Goal: Task Accomplishment & Management: Manage account settings

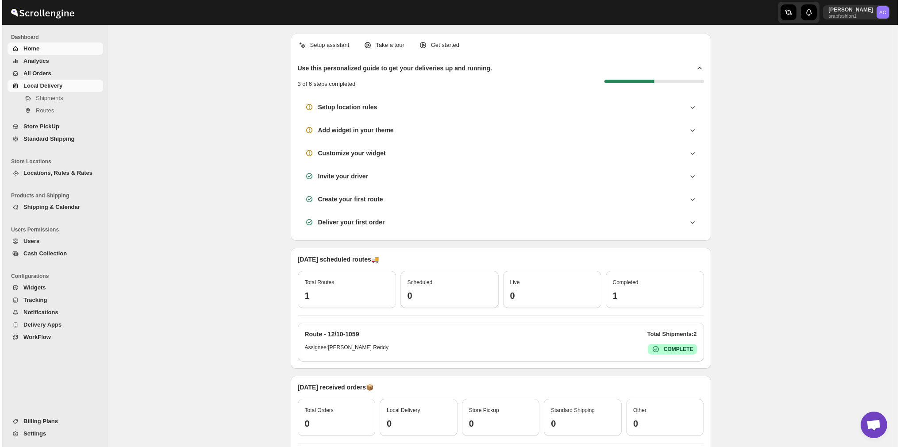
scroll to position [632, 0]
click at [41, 82] on span "Local Delivery" at bounding box center [40, 85] width 39 height 7
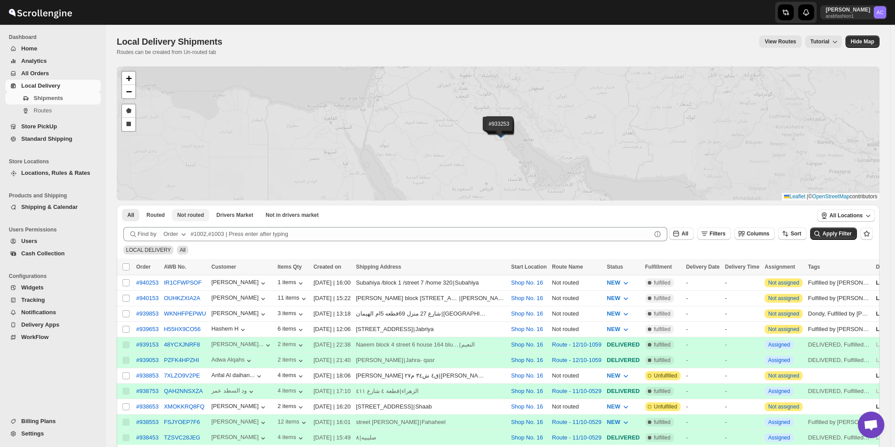
click at [189, 79] on div "#940253 #940153 #939853 #939653 #939153 #939053 #938853 #938753 #938653 #938553…" at bounding box center [498, 133] width 763 height 134
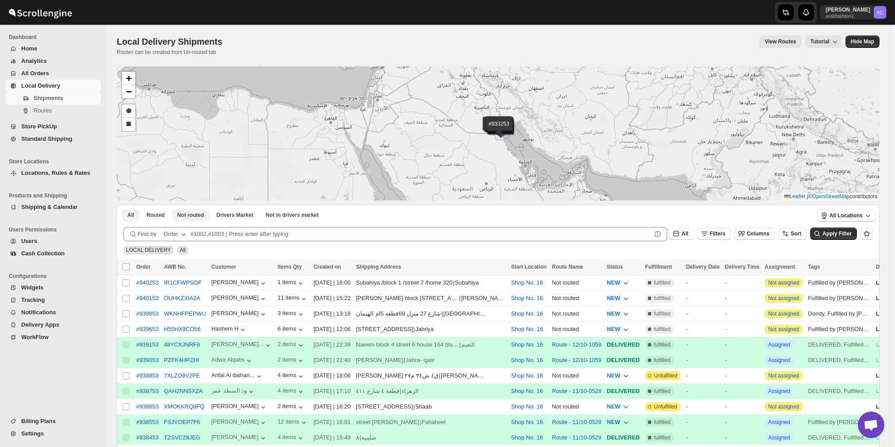
click at [204, 213] on button "Not routed" at bounding box center [191, 215] width 38 height 12
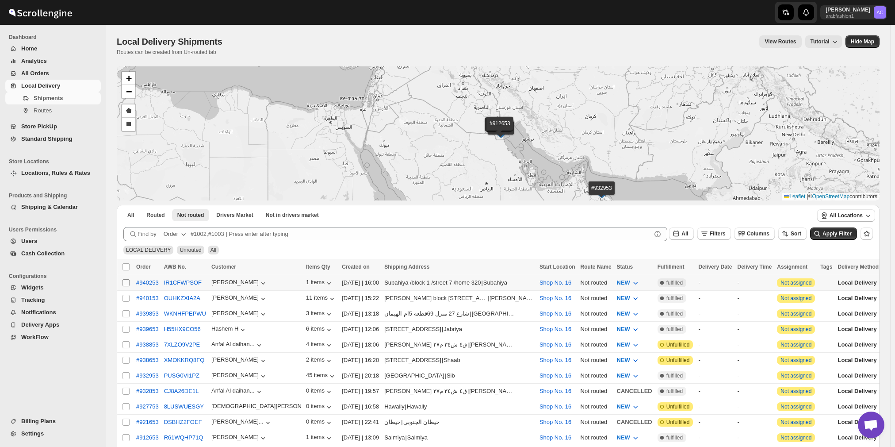
click at [124, 282] on input "Select shipment" at bounding box center [126, 282] width 7 height 7
checkbox input "true"
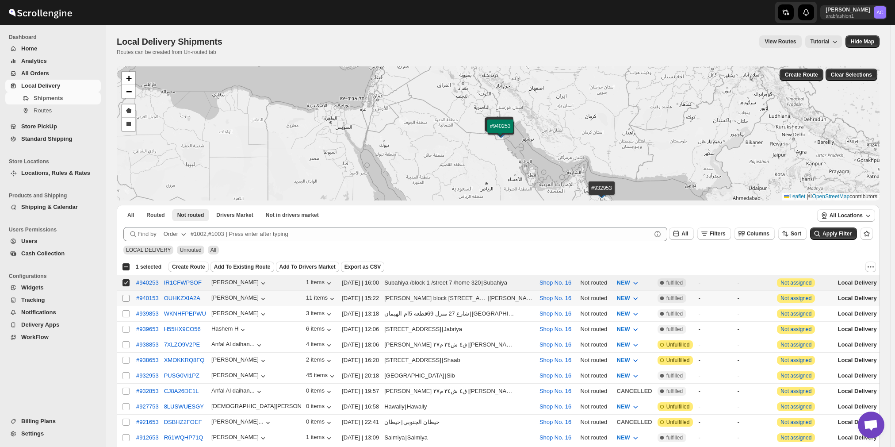
click at [127, 296] on input "Select shipment" at bounding box center [126, 298] width 7 height 7
checkbox input "true"
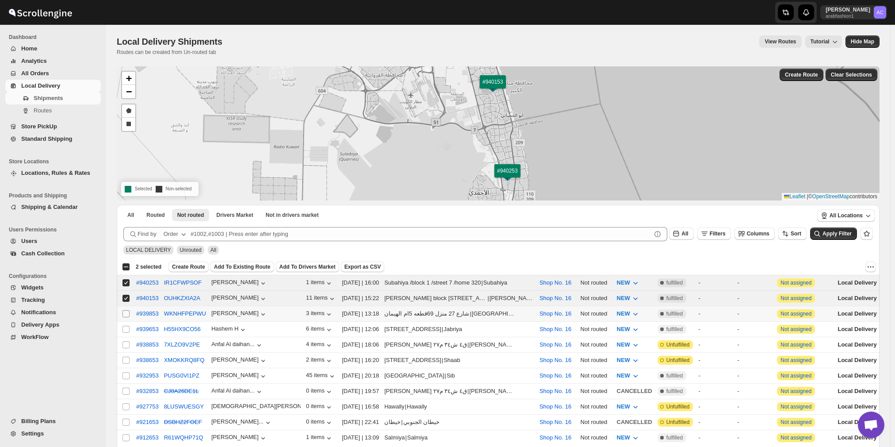
click at [125, 310] on input "Select shipment" at bounding box center [126, 313] width 7 height 7
checkbox input "true"
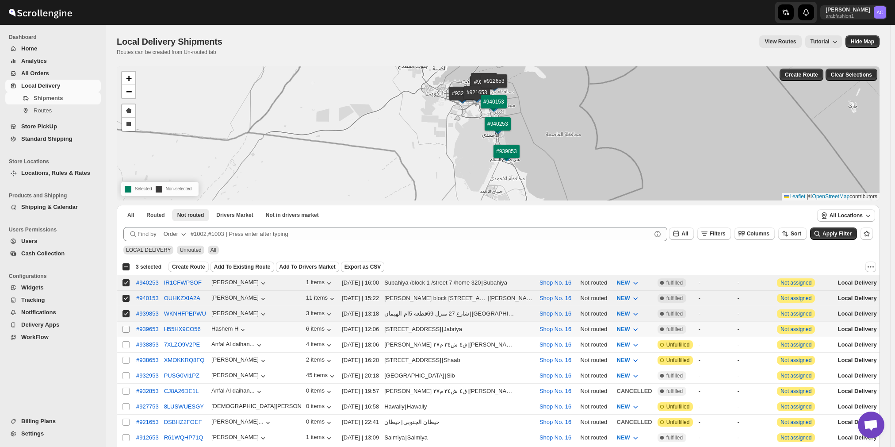
click at [127, 325] on span at bounding box center [126, 329] width 8 height 8
click at [127, 326] on input "Select shipment" at bounding box center [126, 329] width 7 height 7
drag, startPoint x: 127, startPoint y: 326, endPoint x: 121, endPoint y: 322, distance: 6.6
click at [121, 322] on td "Select shipment" at bounding box center [125, 329] width 17 height 15
checkbox input "true"
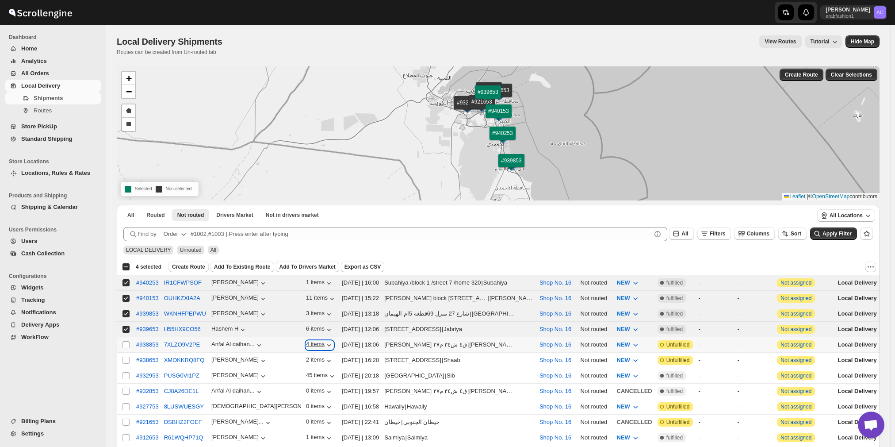
click at [325, 341] on icon "button" at bounding box center [329, 345] width 9 height 9
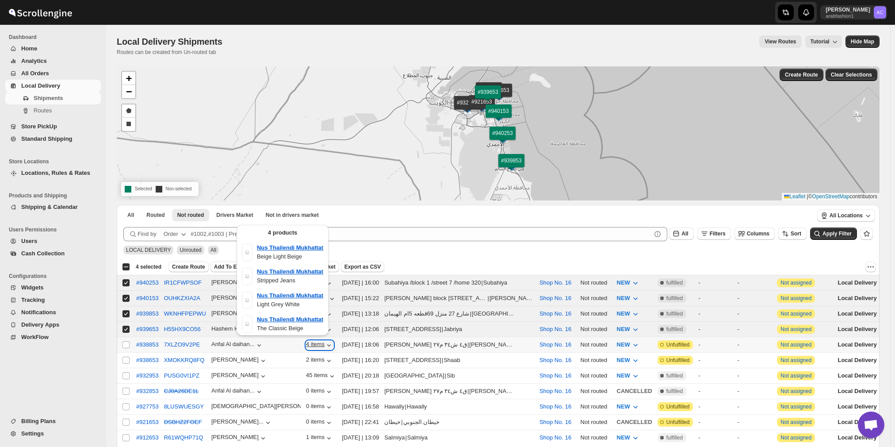
click at [325, 341] on icon "button" at bounding box center [329, 345] width 9 height 9
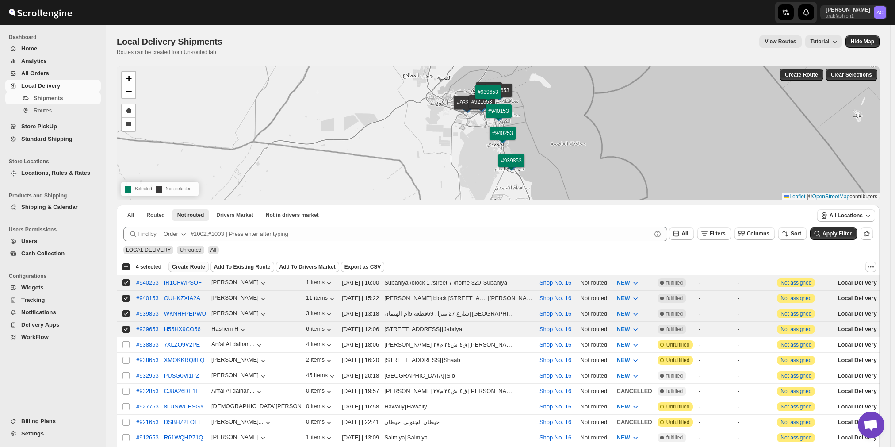
click at [193, 264] on span "Create Route" at bounding box center [188, 266] width 33 height 7
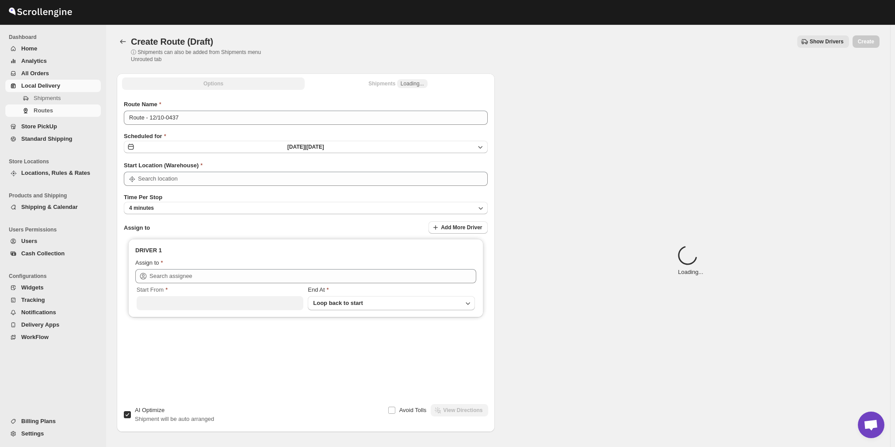
type input "Shop No. 16"
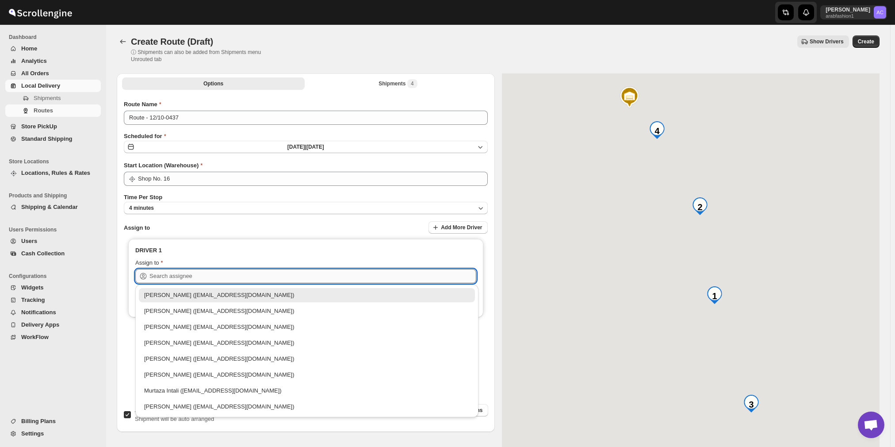
click at [302, 276] on input "text" at bounding box center [313, 276] width 327 height 14
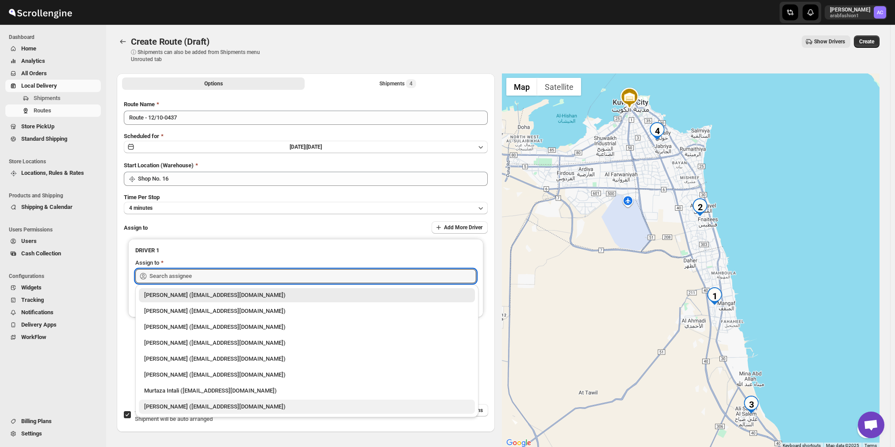
click at [280, 409] on div "[PERSON_NAME] ([EMAIL_ADDRESS][DOMAIN_NAME])" at bounding box center [307, 406] width 326 height 9
type input "[PERSON_NAME] ([EMAIL_ADDRESS][DOMAIN_NAME])"
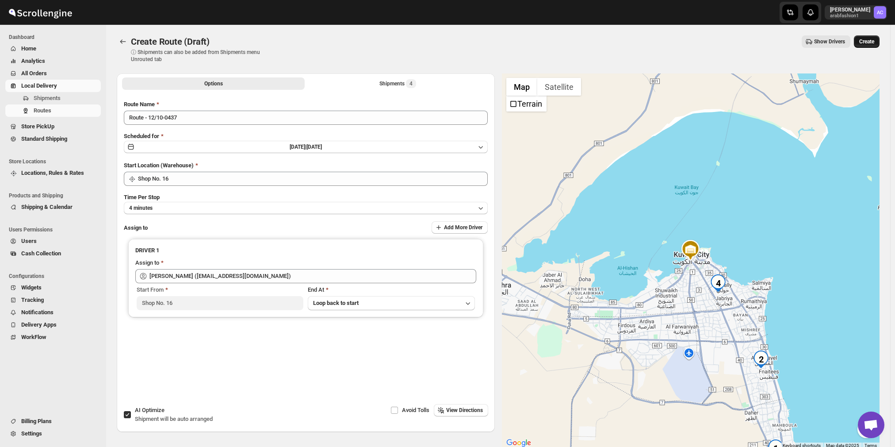
click at [880, 35] on button "Create" at bounding box center [867, 41] width 26 height 12
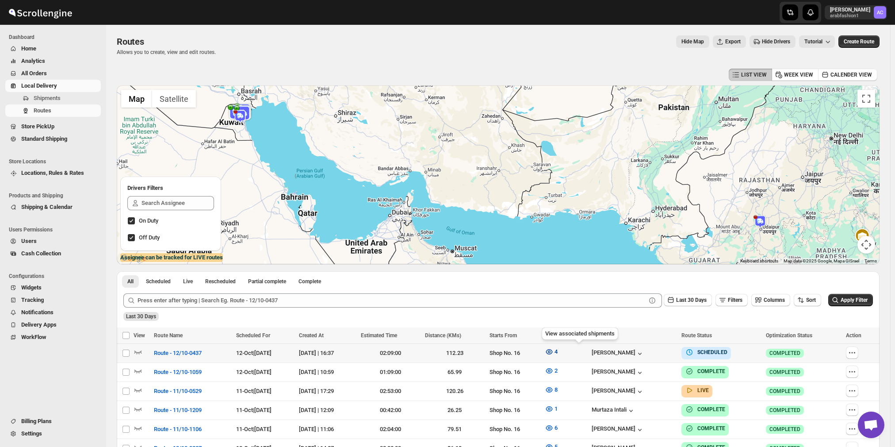
click at [554, 349] on icon "button" at bounding box center [549, 351] width 9 height 9
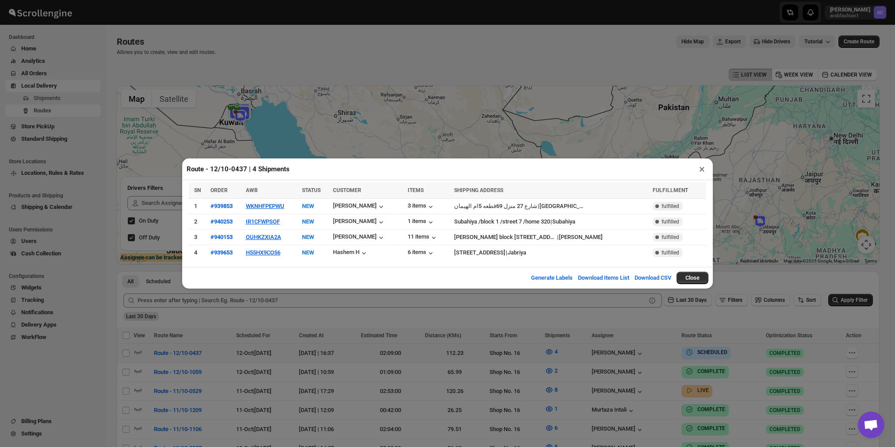
click at [577, 350] on div "Route - 12/10-0437 | 4 Shipments × SN ORDER AWB STATUS CUSTOMER ITEMS SHIPPING …" at bounding box center [447, 223] width 895 height 447
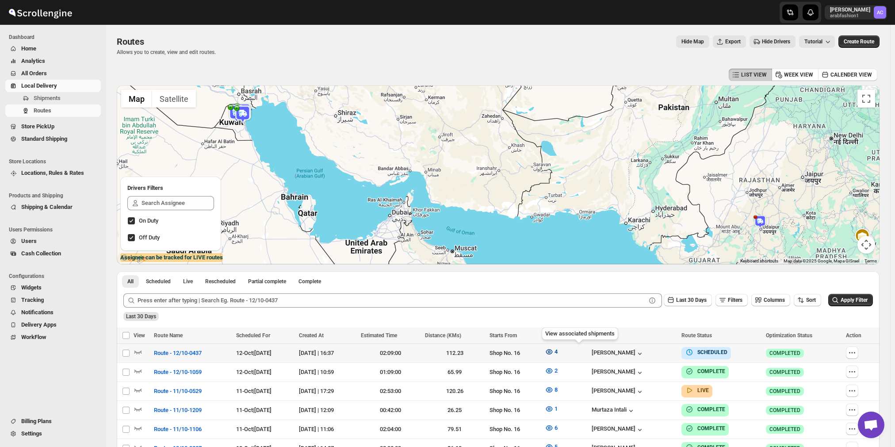
click at [554, 350] on icon "button" at bounding box center [549, 351] width 9 height 9
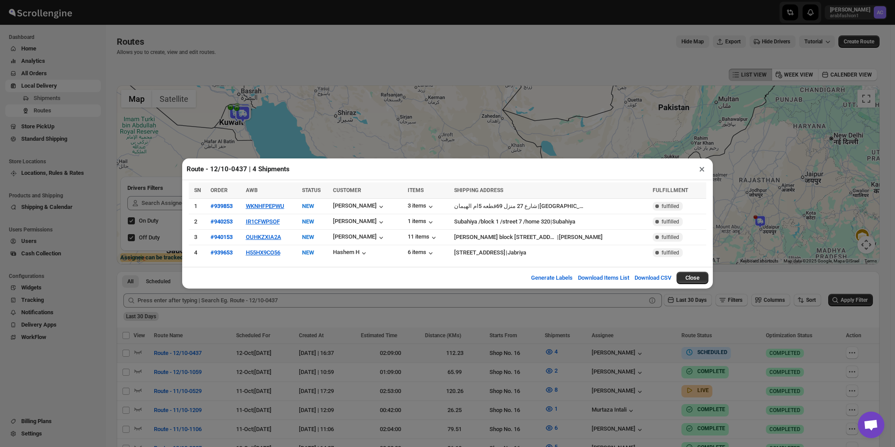
click at [578, 353] on div "Route - 12/10-0437 | 4 Shipments × SN ORDER AWB STATUS CUSTOMER ITEMS SHIPPING …" at bounding box center [447, 223] width 895 height 447
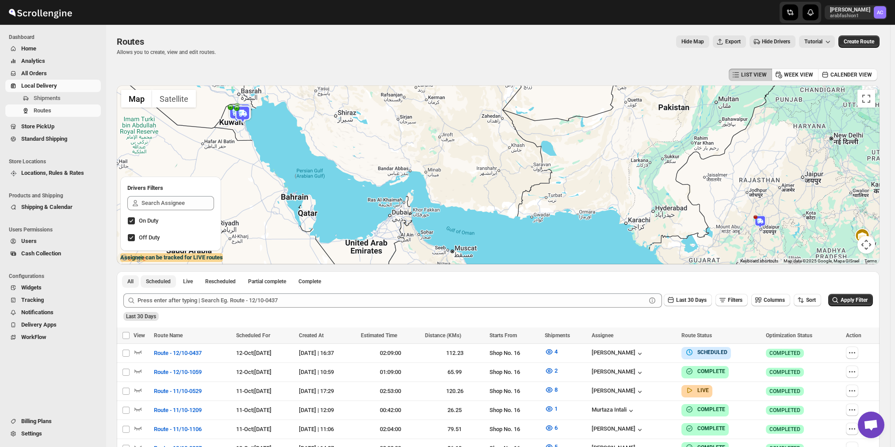
click at [163, 284] on span "Scheduled" at bounding box center [158, 281] width 25 height 7
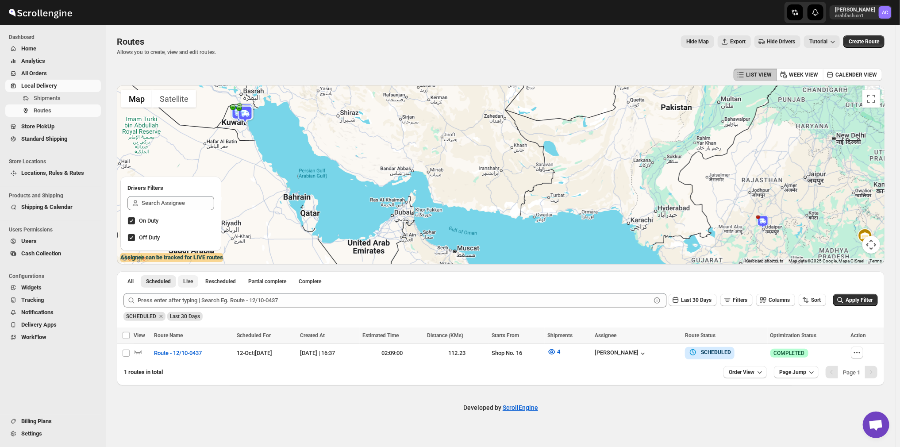
click at [191, 280] on span "Live" at bounding box center [188, 281] width 10 height 7
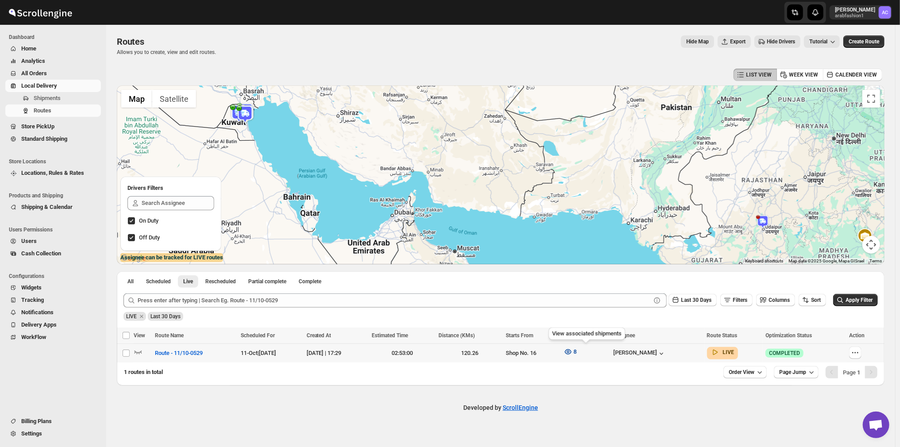
click at [573, 352] on icon "button" at bounding box center [568, 351] width 9 height 9
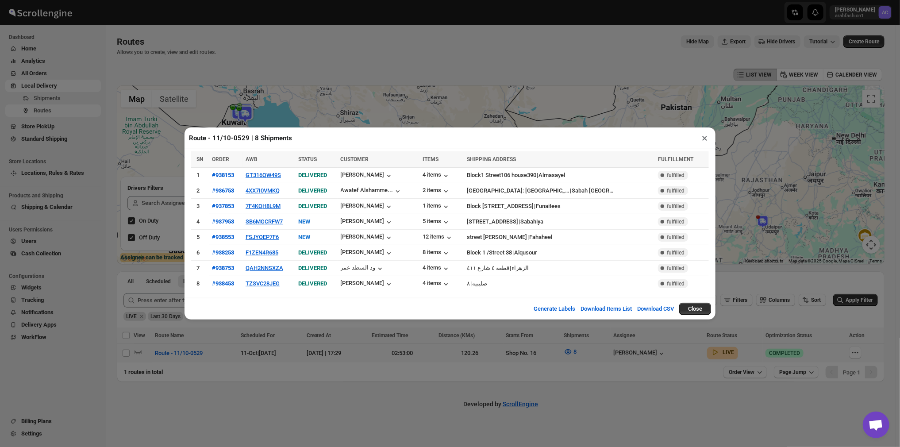
click at [703, 141] on button "×" at bounding box center [704, 138] width 13 height 12
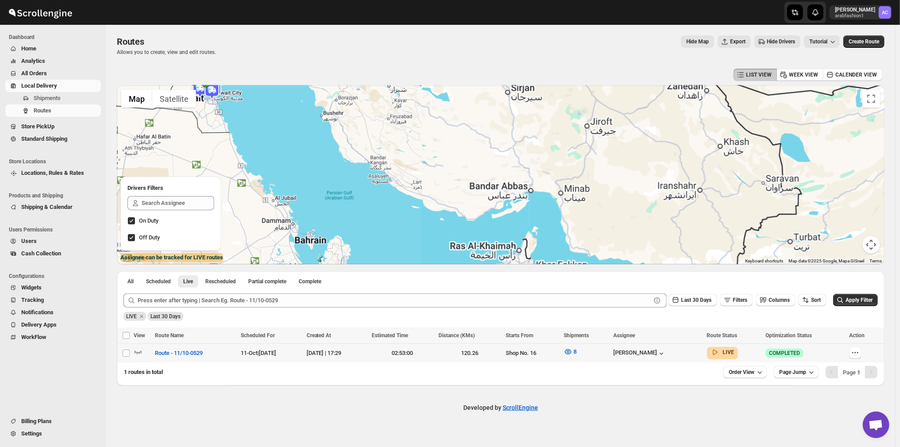
drag, startPoint x: 274, startPoint y: 140, endPoint x: 262, endPoint y: 129, distance: 16.9
click at [262, 129] on div at bounding box center [501, 174] width 768 height 179
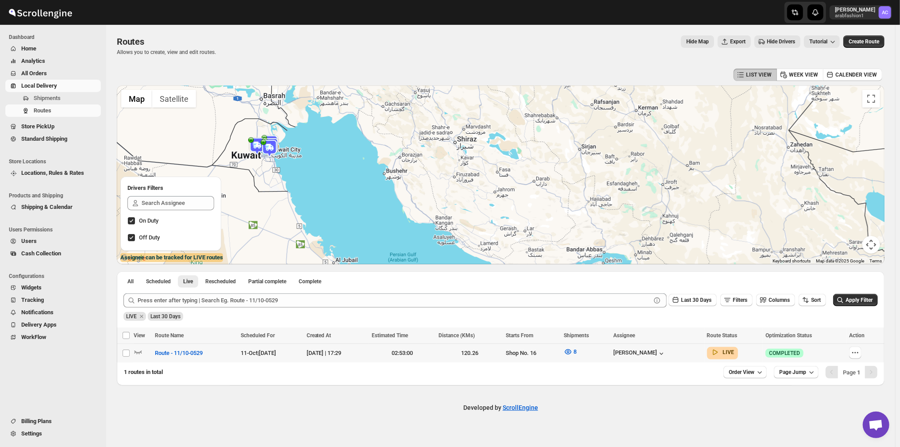
drag, startPoint x: 225, startPoint y: 124, endPoint x: 338, endPoint y: 210, distance: 141.5
click at [338, 210] on div at bounding box center [501, 174] width 768 height 179
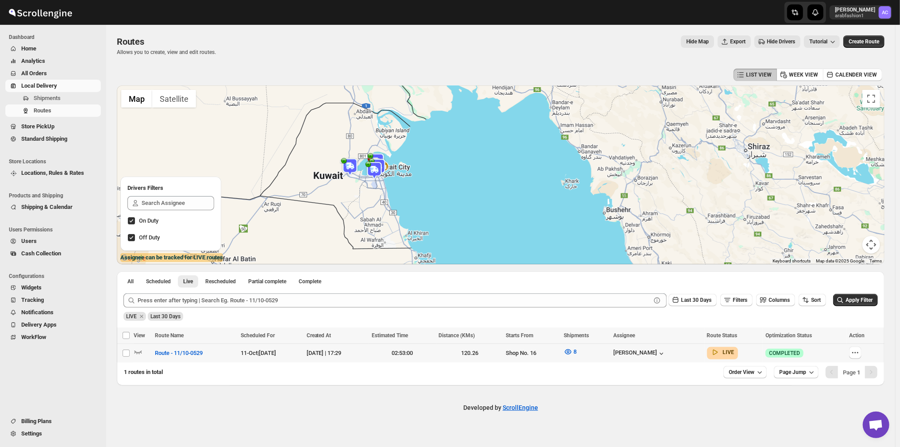
drag, startPoint x: 332, startPoint y: 208, endPoint x: 320, endPoint y: 210, distance: 11.6
click at [320, 210] on div at bounding box center [501, 174] width 768 height 179
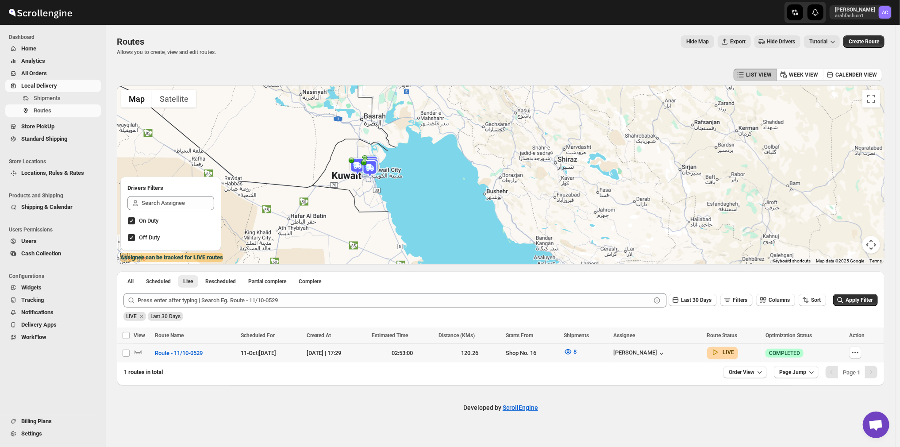
click at [350, 187] on div at bounding box center [501, 174] width 768 height 179
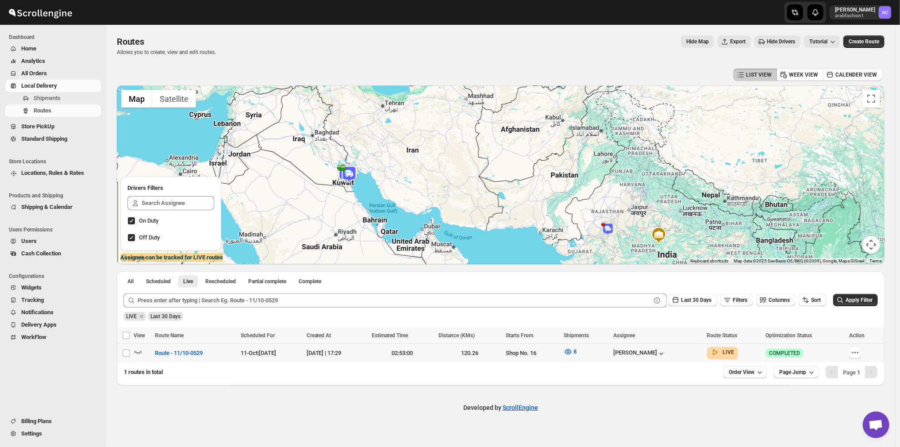
drag, startPoint x: 344, startPoint y: 188, endPoint x: 340, endPoint y: 181, distance: 7.5
click at [340, 181] on div at bounding box center [501, 174] width 768 height 179
click at [350, 177] on img at bounding box center [349, 174] width 18 height 18
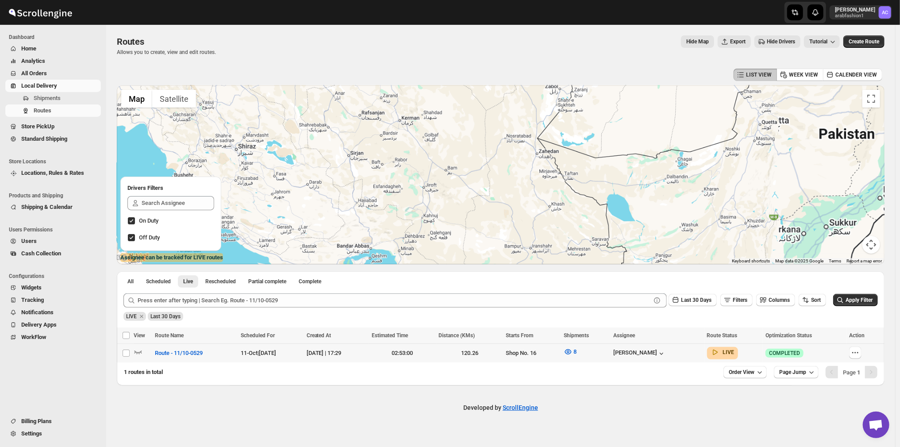
drag, startPoint x: 587, startPoint y: 220, endPoint x: 512, endPoint y: 216, distance: 74.9
click at [501, 208] on div at bounding box center [501, 174] width 768 height 179
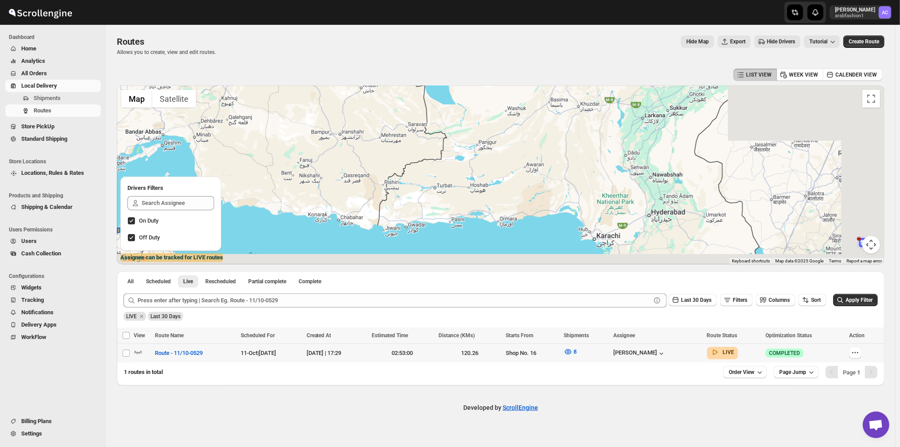
drag, startPoint x: 612, startPoint y: 236, endPoint x: 422, endPoint y: 116, distance: 225.5
click at [422, 116] on div at bounding box center [501, 174] width 768 height 179
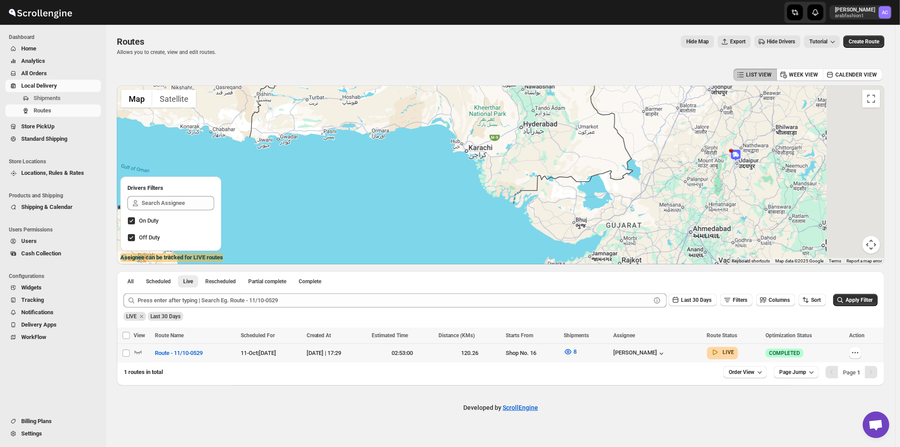
drag, startPoint x: 561, startPoint y: 177, endPoint x: 450, endPoint y: 107, distance: 132.0
click at [450, 107] on div at bounding box center [501, 174] width 768 height 179
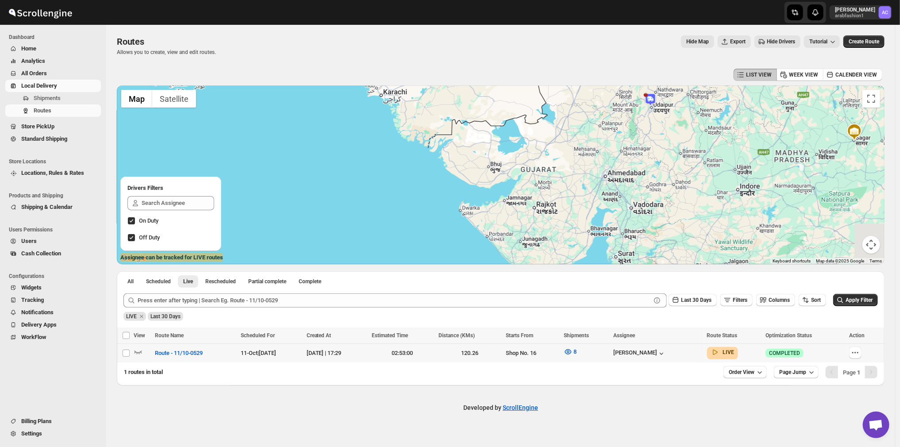
drag, startPoint x: 536, startPoint y: 150, endPoint x: 510, endPoint y: 137, distance: 29.3
click at [510, 137] on div at bounding box center [501, 174] width 768 height 179
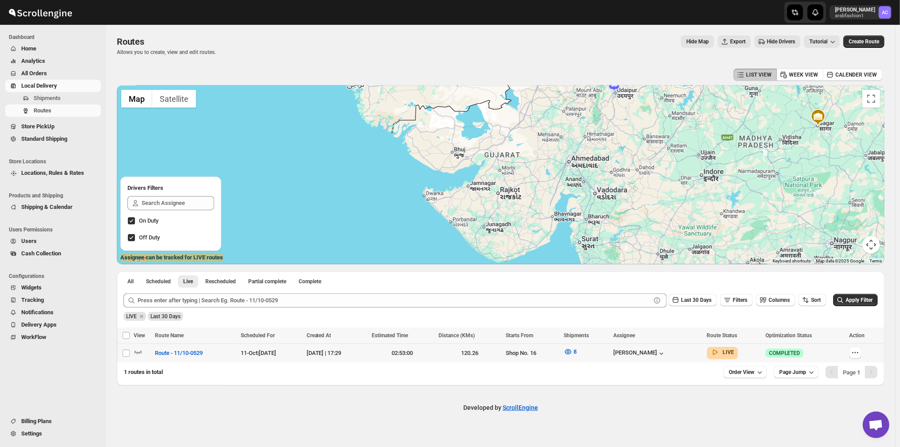
drag, startPoint x: 554, startPoint y: 170, endPoint x: 503, endPoint y: 154, distance: 52.8
click at [503, 154] on div at bounding box center [501, 174] width 768 height 179
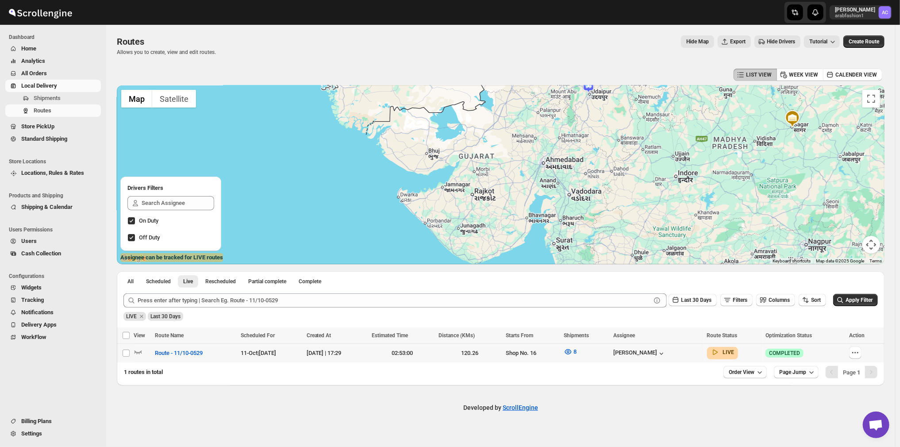
drag, startPoint x: 545, startPoint y: 172, endPoint x: 512, endPoint y: 176, distance: 32.5
click at [513, 176] on div at bounding box center [501, 174] width 768 height 179
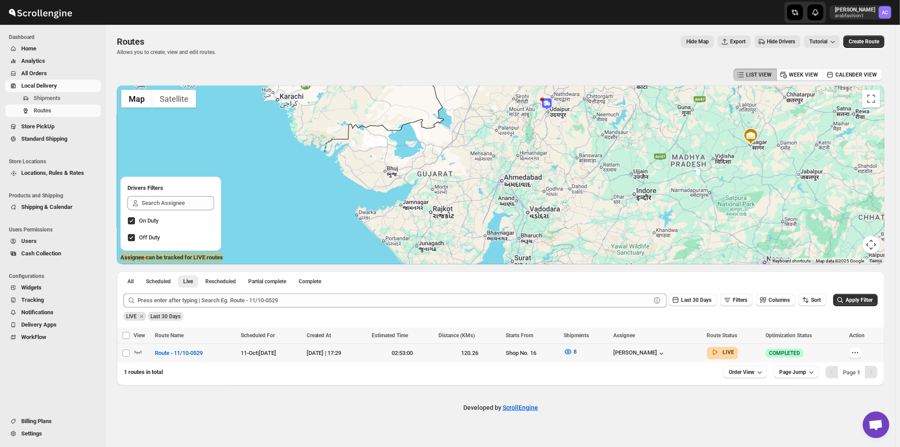
drag, startPoint x: 527, startPoint y: 162, endPoint x: 503, endPoint y: 177, distance: 29.0
click at [504, 177] on div at bounding box center [501, 174] width 768 height 179
click at [493, 181] on div at bounding box center [501, 174] width 768 height 179
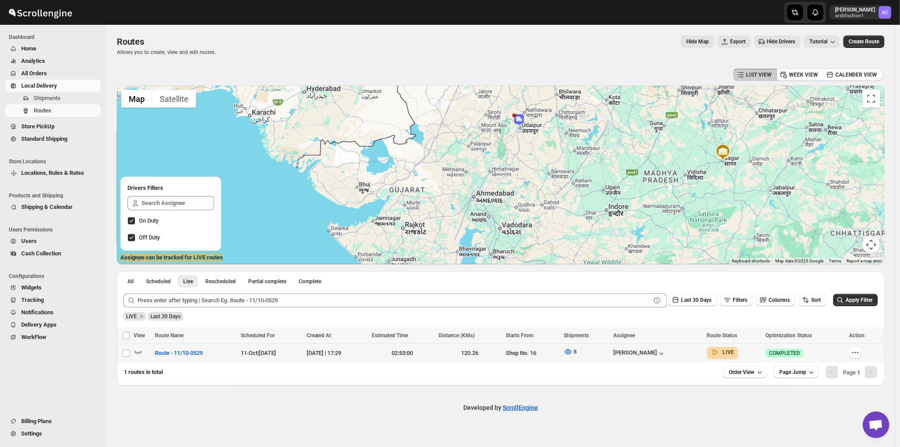
click at [460, 191] on div at bounding box center [501, 174] width 768 height 179
click at [476, 190] on div at bounding box center [501, 174] width 768 height 179
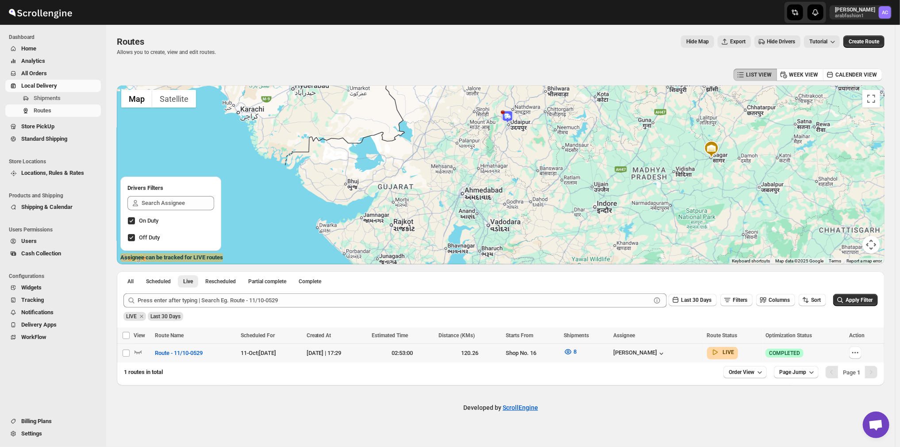
drag, startPoint x: 467, startPoint y: 188, endPoint x: 449, endPoint y: 185, distance: 18.4
click at [450, 185] on div at bounding box center [501, 174] width 768 height 179
click at [446, 185] on div at bounding box center [501, 174] width 768 height 179
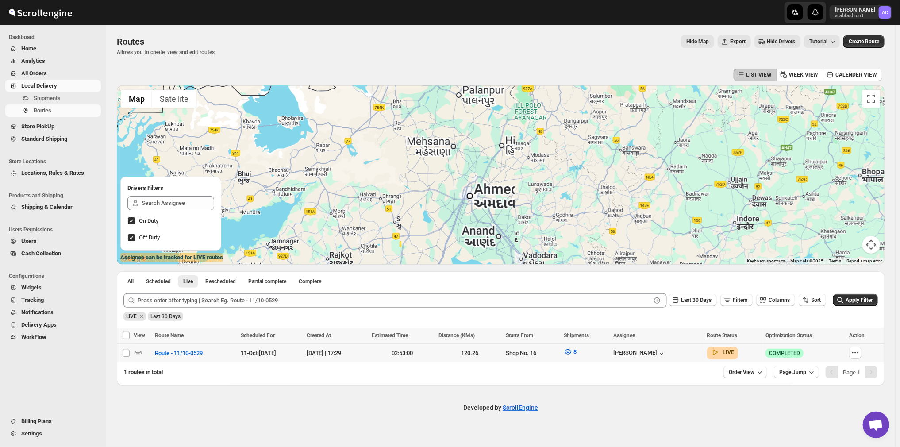
drag, startPoint x: 428, startPoint y: 192, endPoint x: 421, endPoint y: 186, distance: 8.5
click at [421, 186] on div at bounding box center [501, 174] width 768 height 179
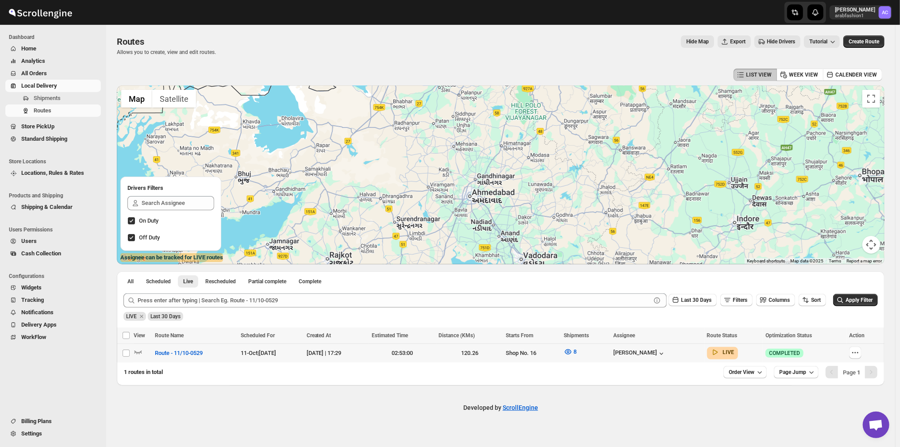
click at [385, 159] on div at bounding box center [501, 174] width 768 height 179
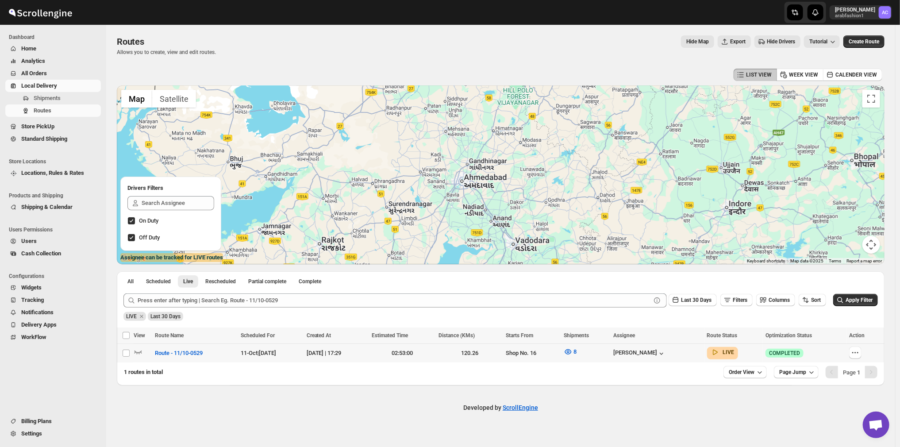
drag, startPoint x: 385, startPoint y: 159, endPoint x: 377, endPoint y: 146, distance: 15.5
click at [377, 146] on div at bounding box center [501, 174] width 768 height 179
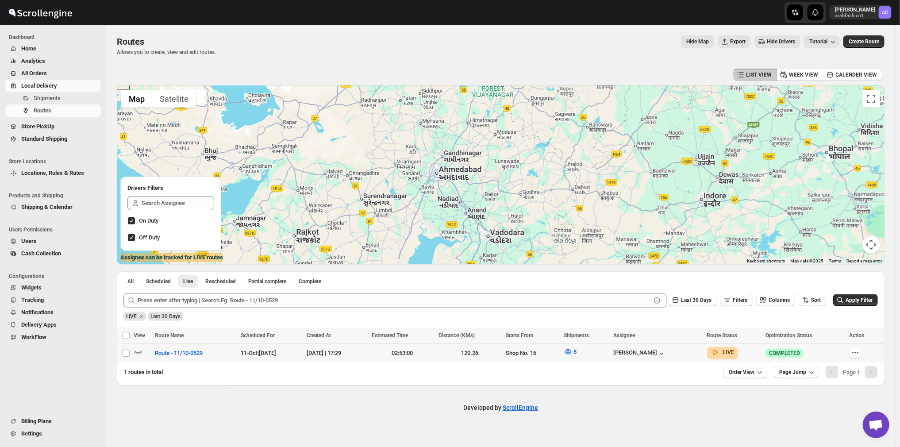
drag, startPoint x: 420, startPoint y: 191, endPoint x: 372, endPoint y: 178, distance: 50.2
click at [373, 179] on div at bounding box center [501, 174] width 768 height 179
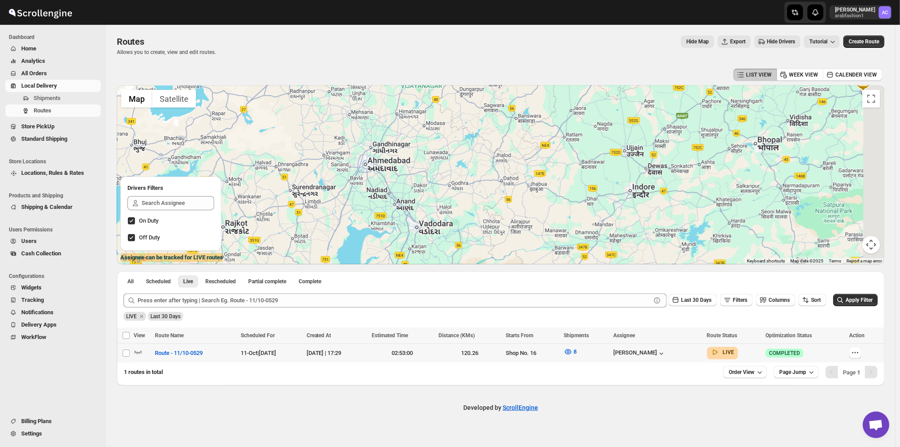
drag, startPoint x: 416, startPoint y: 177, endPoint x: 376, endPoint y: 173, distance: 40.5
click at [376, 173] on div at bounding box center [501, 174] width 768 height 179
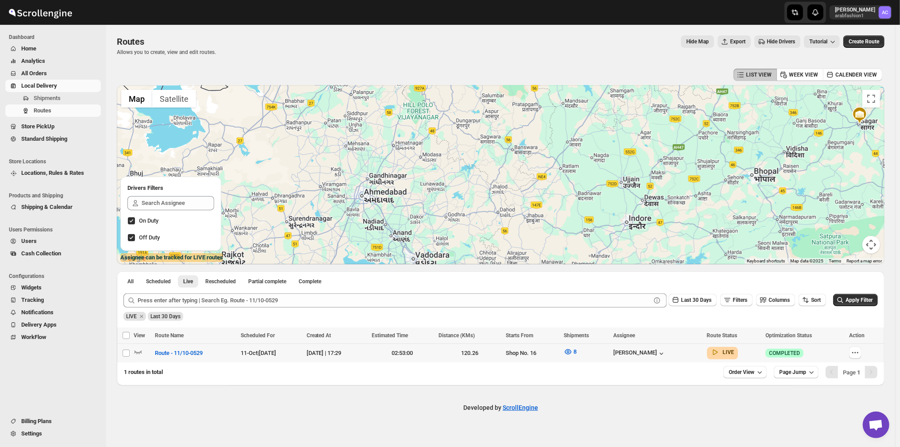
drag, startPoint x: 405, startPoint y: 194, endPoint x: 418, endPoint y: 223, distance: 31.9
click at [418, 223] on div at bounding box center [501, 174] width 768 height 179
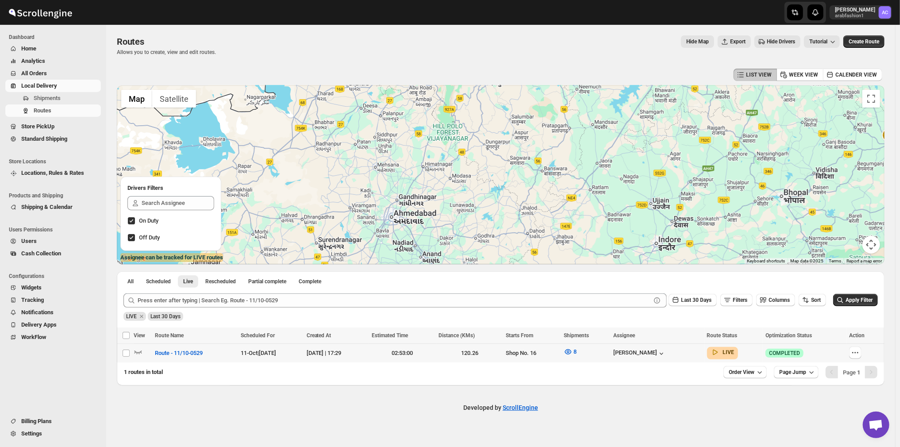
drag, startPoint x: 407, startPoint y: 223, endPoint x: 457, endPoint y: 253, distance: 58.3
click at [457, 253] on div at bounding box center [501, 174] width 768 height 179
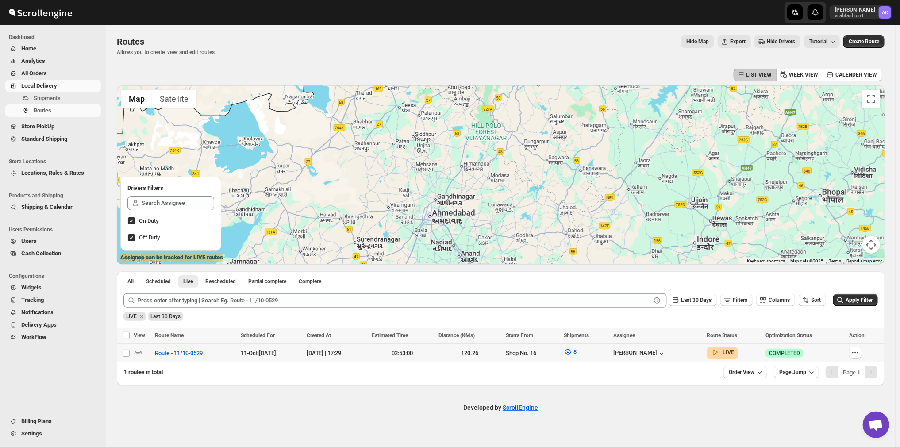
drag, startPoint x: 383, startPoint y: 192, endPoint x: 400, endPoint y: 184, distance: 18.6
click at [400, 184] on div at bounding box center [501, 174] width 768 height 179
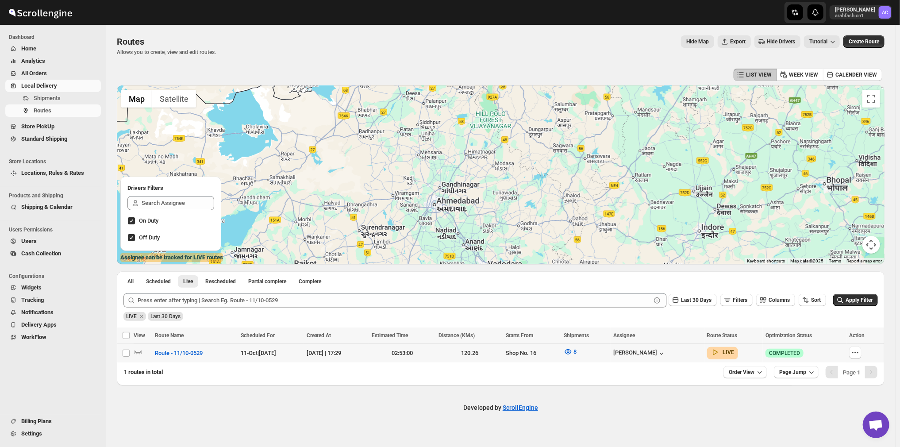
drag, startPoint x: 400, startPoint y: 179, endPoint x: 375, endPoint y: 215, distance: 43.2
click at [384, 223] on div at bounding box center [501, 174] width 768 height 179
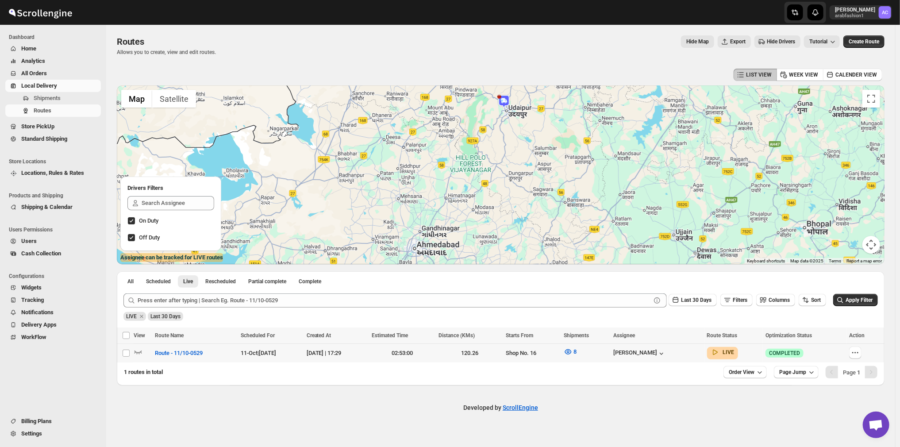
drag, startPoint x: 377, startPoint y: 210, endPoint x: 362, endPoint y: 236, distance: 30.5
click at [359, 248] on div at bounding box center [501, 174] width 768 height 179
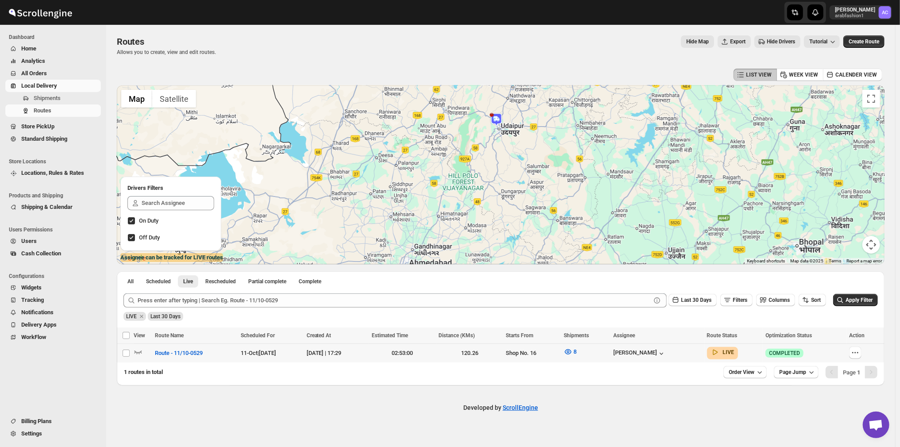
drag, startPoint x: 373, startPoint y: 196, endPoint x: 361, endPoint y: 218, distance: 25.4
click at [361, 219] on div at bounding box center [501, 174] width 768 height 179
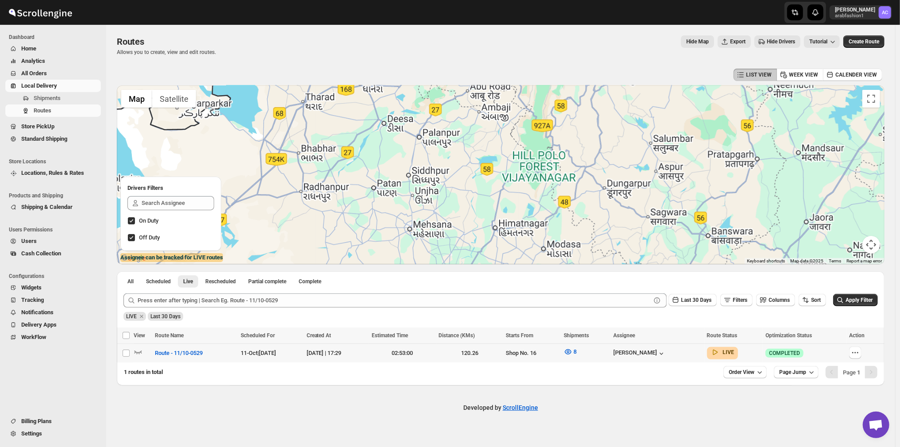
drag, startPoint x: 360, startPoint y: 212, endPoint x: 370, endPoint y: 207, distance: 11.7
click at [370, 207] on div at bounding box center [501, 174] width 768 height 179
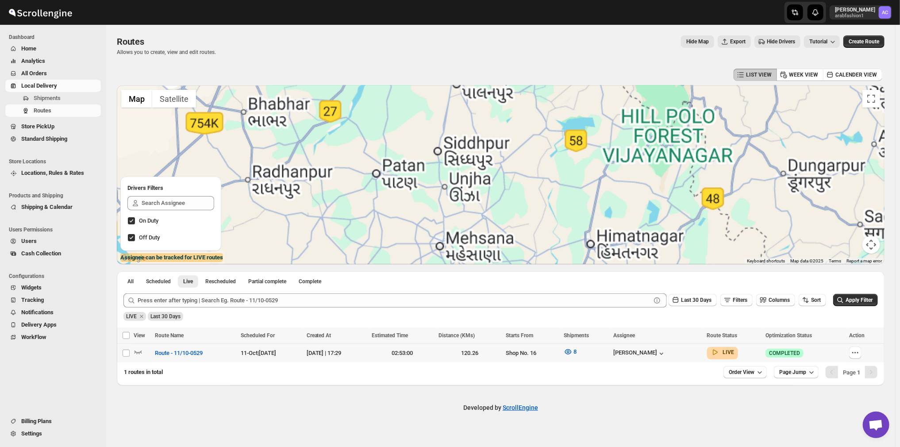
click at [367, 207] on div at bounding box center [501, 174] width 768 height 179
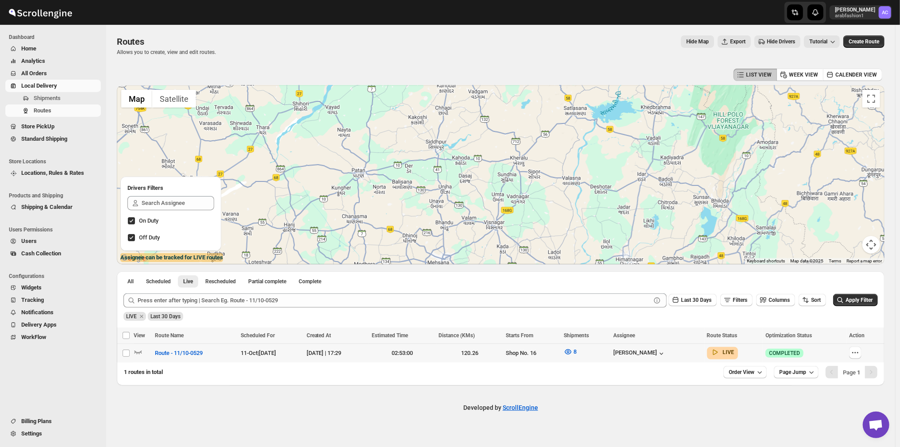
drag, startPoint x: 364, startPoint y: 212, endPoint x: 446, endPoint y: 184, distance: 87.0
click at [445, 184] on div at bounding box center [501, 174] width 768 height 179
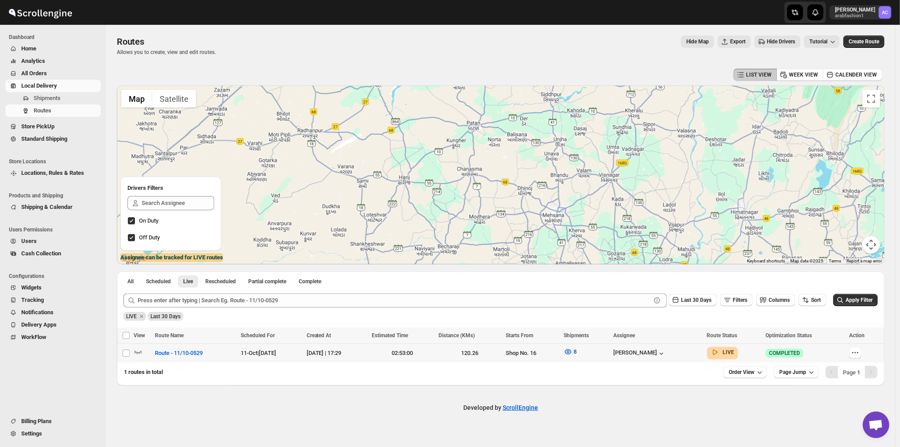
drag, startPoint x: 366, startPoint y: 185, endPoint x: 373, endPoint y: 186, distance: 7.6
click at [373, 186] on div at bounding box center [501, 174] width 768 height 179
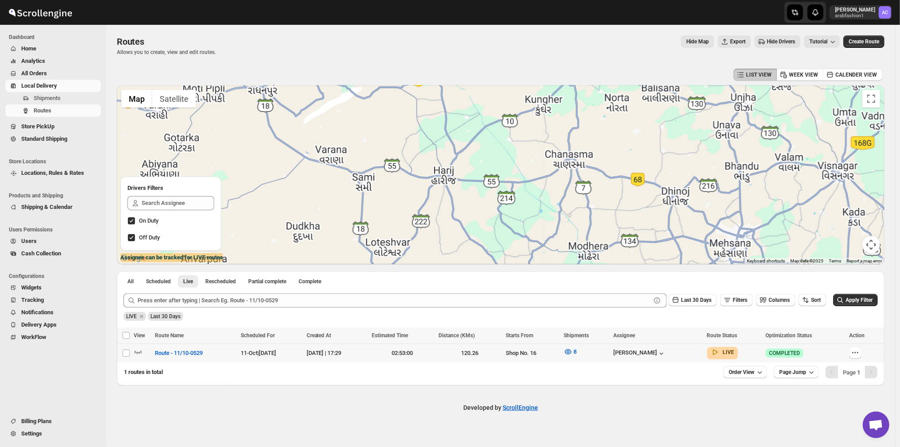
click at [362, 184] on div at bounding box center [501, 174] width 768 height 179
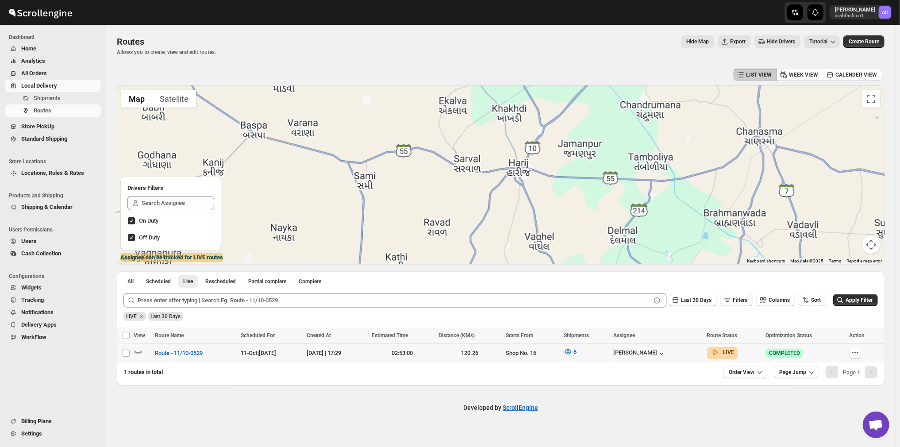
drag, startPoint x: 362, startPoint y: 184, endPoint x: 369, endPoint y: 212, distance: 28.7
click at [365, 199] on div at bounding box center [501, 174] width 768 height 179
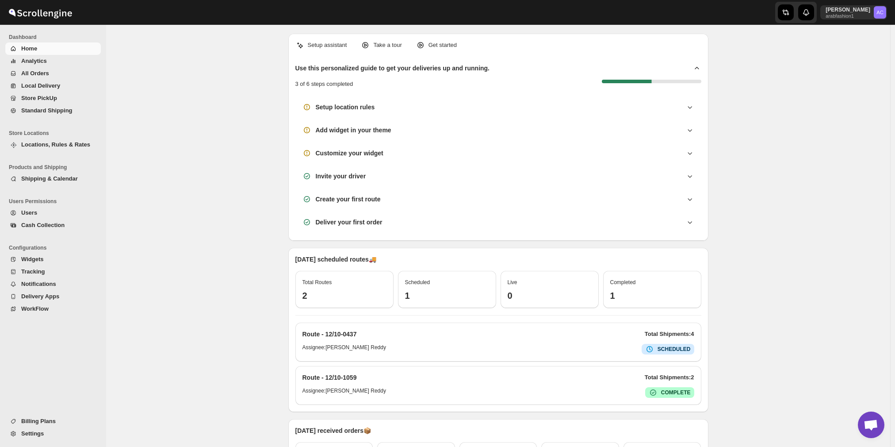
scroll to position [632, 0]
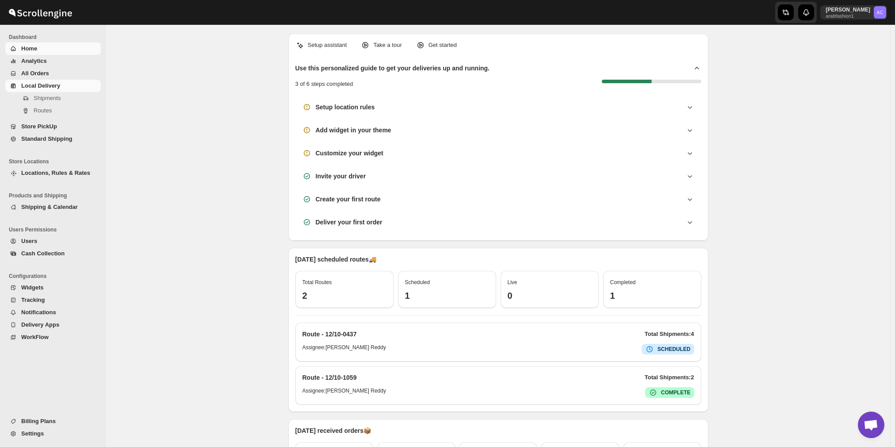
click at [65, 84] on span "Local Delivery" at bounding box center [60, 85] width 78 height 9
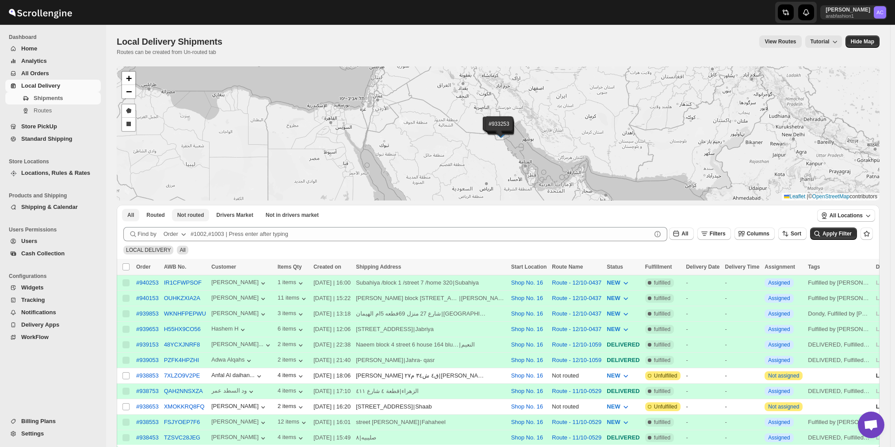
click at [191, 215] on span "Not routed" at bounding box center [190, 214] width 27 height 7
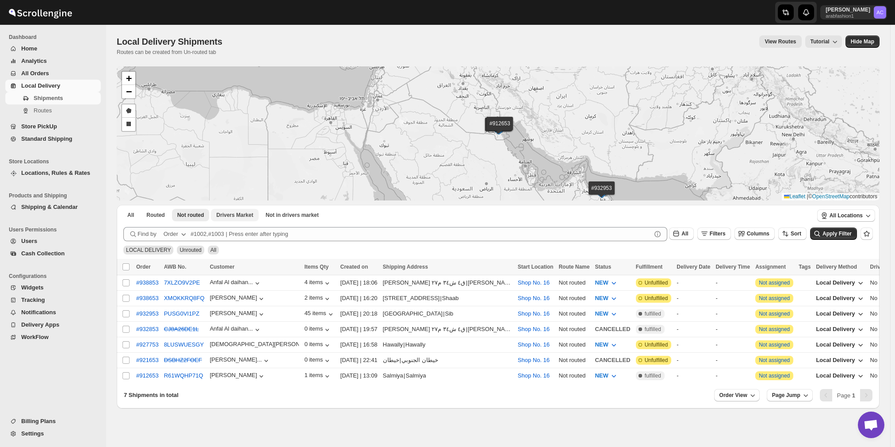
click at [230, 218] on span "Drivers Market" at bounding box center [234, 214] width 37 height 7
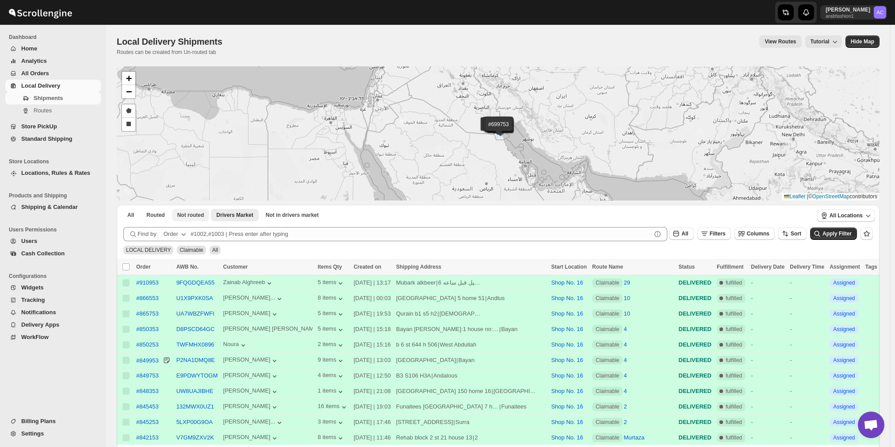
click at [188, 211] on span "Not routed" at bounding box center [190, 214] width 27 height 7
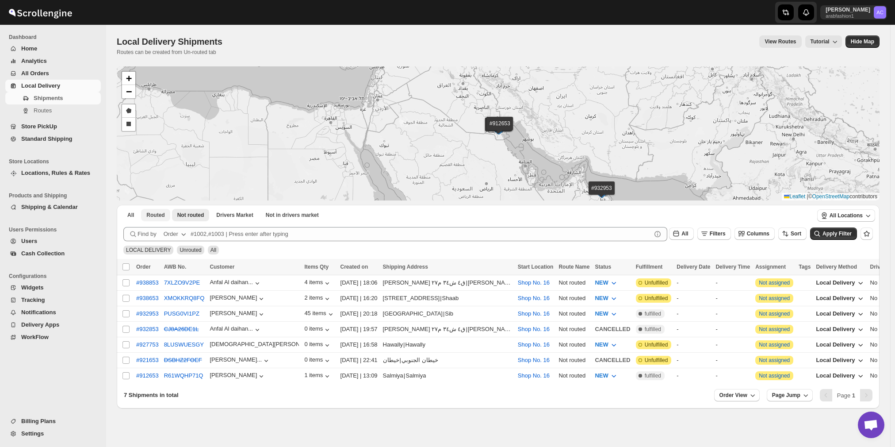
click at [157, 213] on span "Routed" at bounding box center [155, 214] width 18 height 7
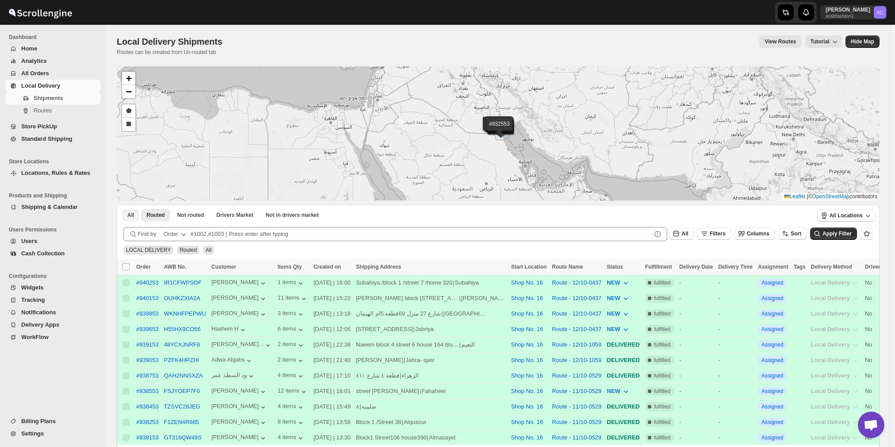
click at [127, 211] on button "All" at bounding box center [130, 215] width 17 height 12
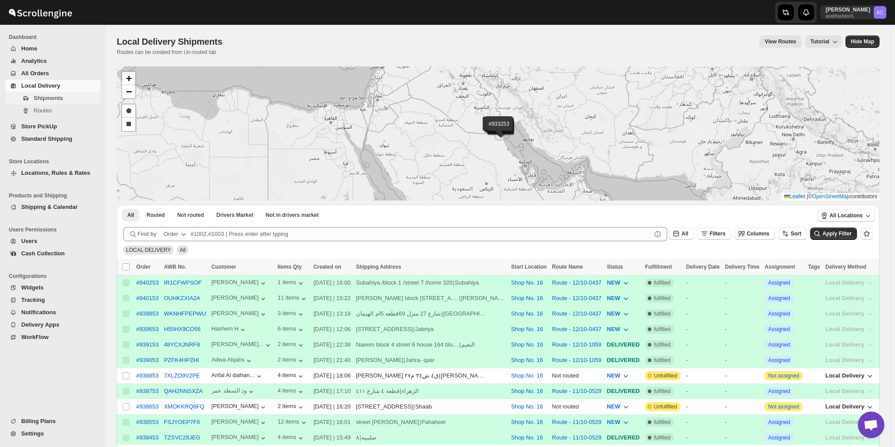
click at [50, 98] on span "Shipments" at bounding box center [48, 98] width 29 height 7
click at [147, 210] on button "Routed" at bounding box center [155, 215] width 29 height 12
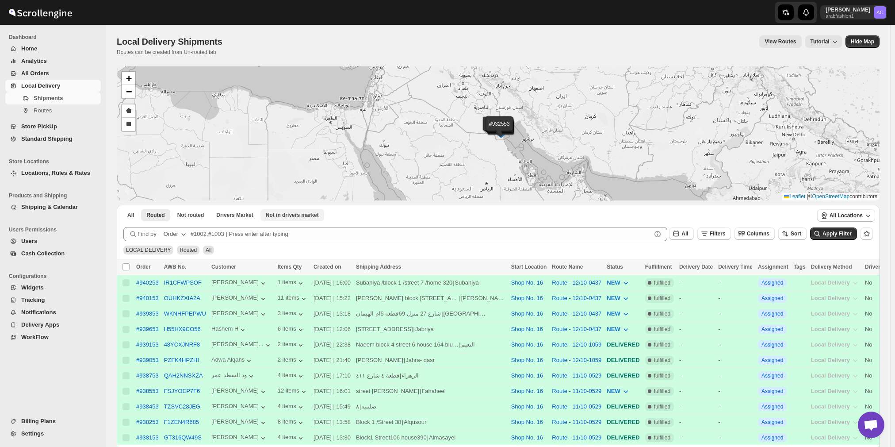
click at [296, 218] on span "Not in drivers market" at bounding box center [292, 214] width 53 height 7
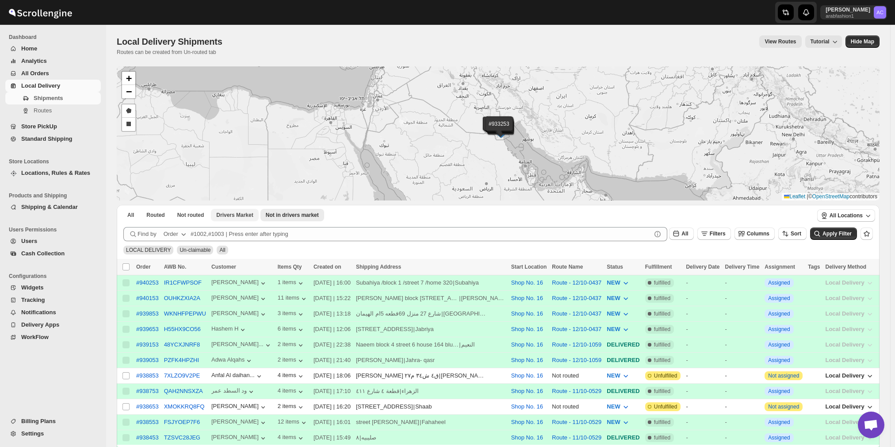
click at [238, 212] on span "Drivers Market" at bounding box center [234, 214] width 37 height 7
click at [195, 213] on span "Not routed" at bounding box center [190, 214] width 27 height 7
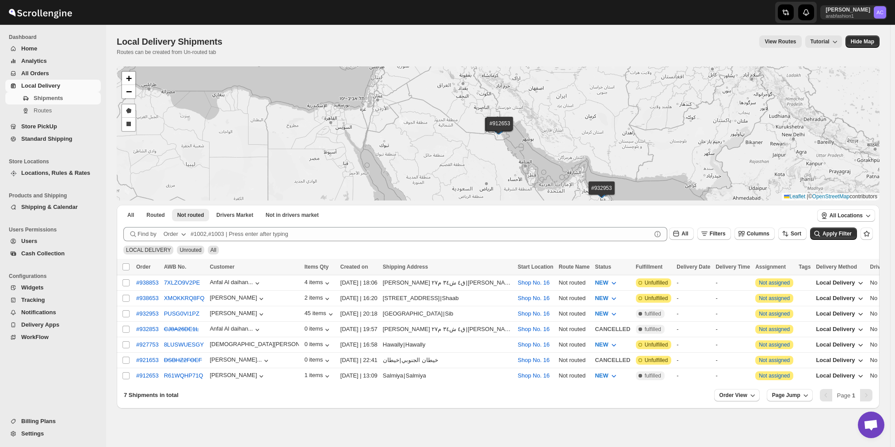
click at [151, 207] on div "All Routed Not routed Drivers Market Not in drivers market More Filters All Rou…" at bounding box center [465, 214] width 696 height 19
click at [161, 219] on button "Routed" at bounding box center [155, 215] width 29 height 12
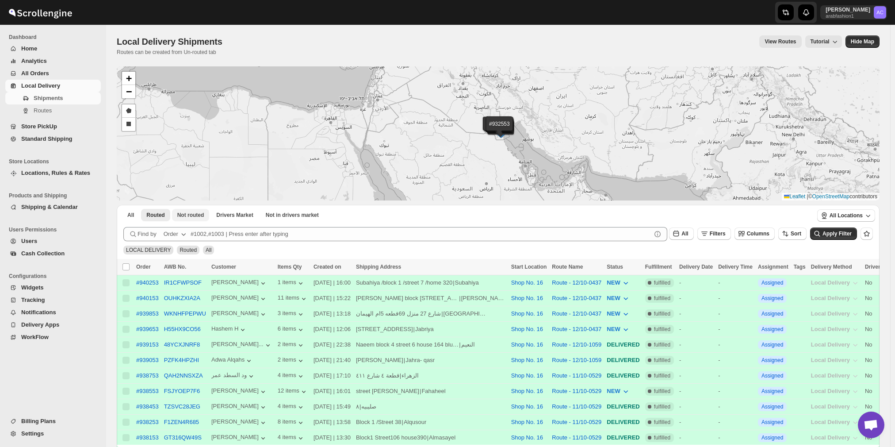
click at [195, 215] on span "Not routed" at bounding box center [190, 214] width 27 height 7
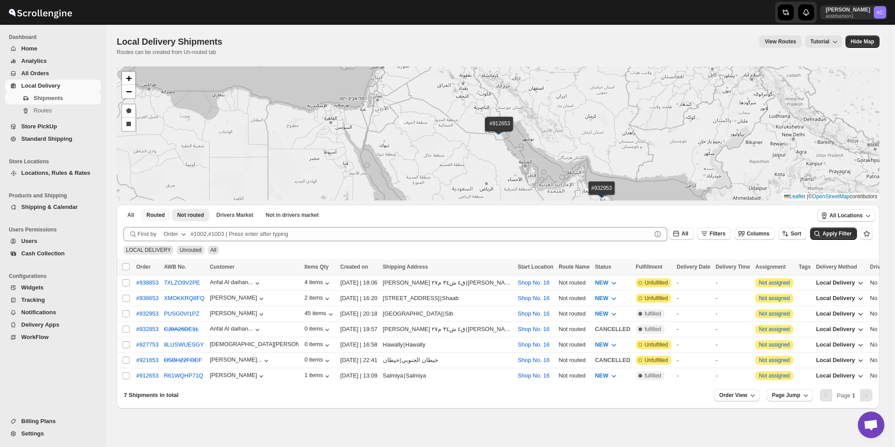
click at [151, 212] on span "Routed" at bounding box center [155, 214] width 18 height 7
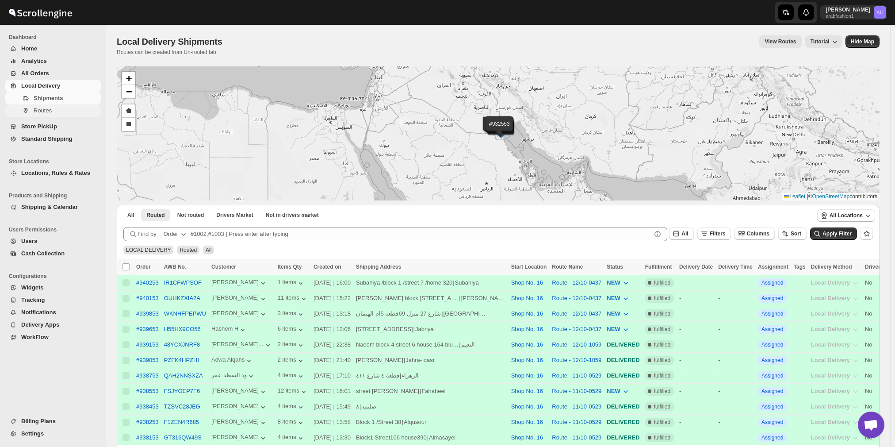
click at [49, 110] on span "Routes" at bounding box center [43, 110] width 18 height 7
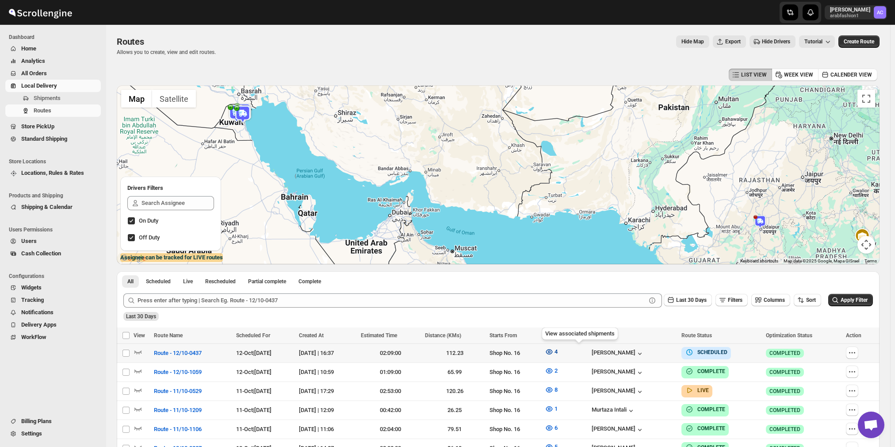
click at [551, 351] on icon "button" at bounding box center [549, 351] width 3 height 3
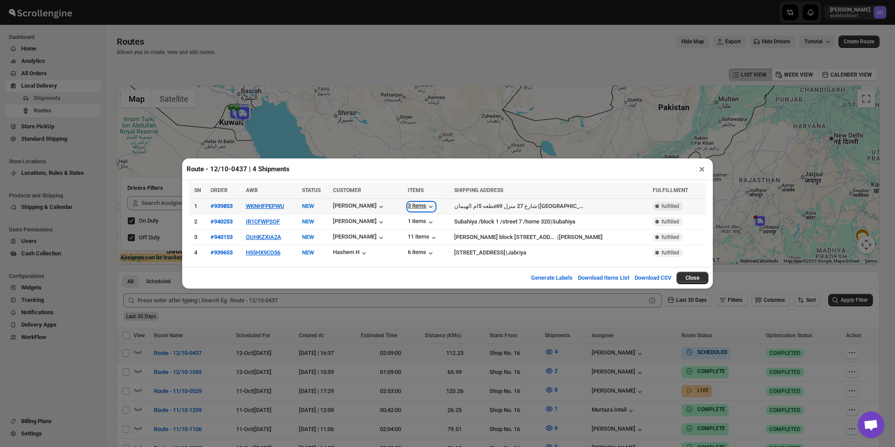
click at [435, 209] on icon "button" at bounding box center [431, 206] width 9 height 9
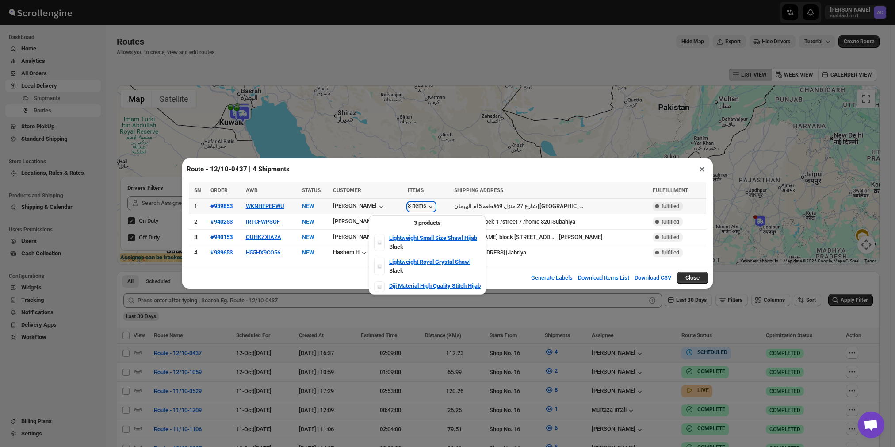
click at [435, 209] on icon "button" at bounding box center [431, 206] width 9 height 9
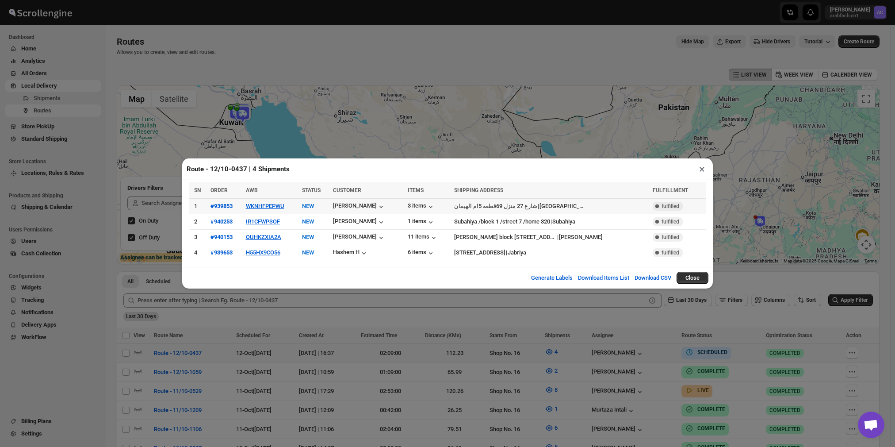
click at [191, 205] on td "1" at bounding box center [198, 206] width 19 height 15
click at [292, 210] on td "WKNHFPEPWU" at bounding box center [271, 206] width 57 height 15
click at [378, 205] on div "[PERSON_NAME]" at bounding box center [367, 206] width 69 height 10
click at [611, 211] on div "شارع 27 منزل 69قطعه 5ام الهيمان | [GEOGRAPHIC_DATA]" at bounding box center [551, 206] width 194 height 9
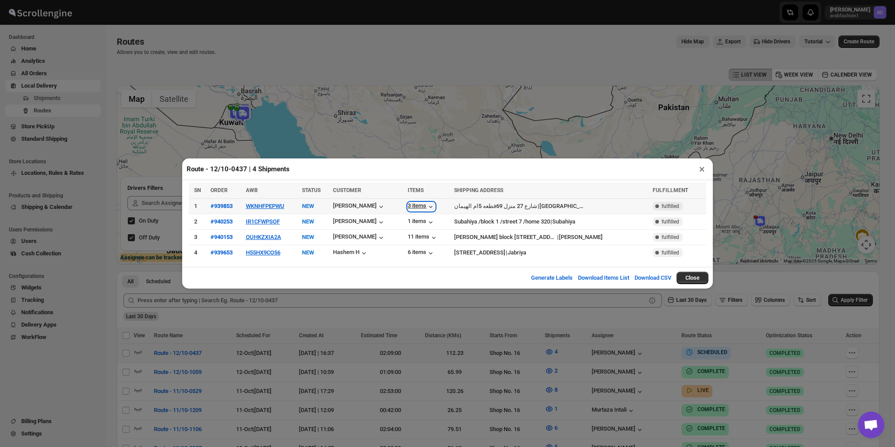
click at [435, 206] on icon "button" at bounding box center [431, 206] width 9 height 9
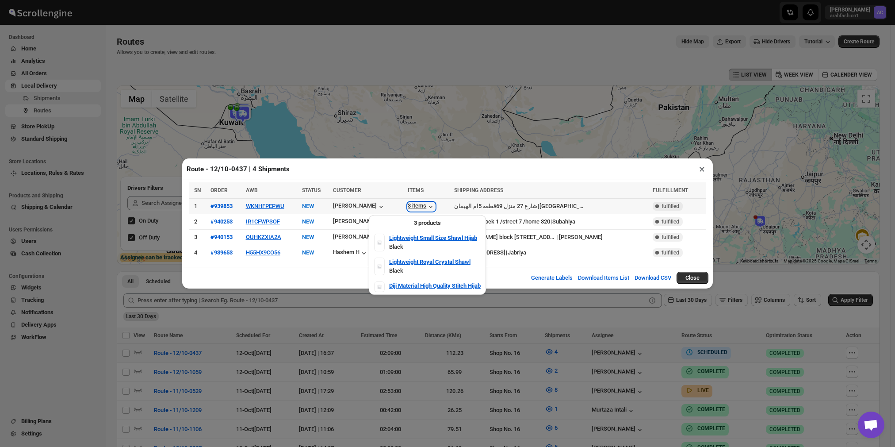
click at [435, 206] on icon "button" at bounding box center [431, 206] width 9 height 9
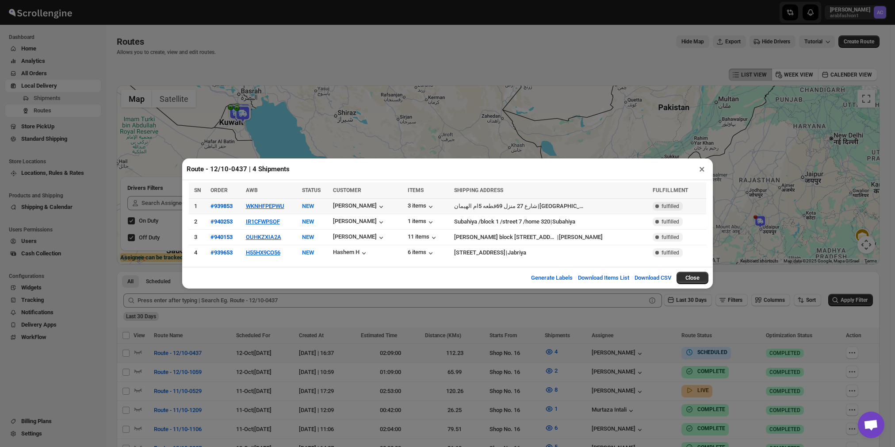
click at [465, 206] on td "شارع 27 منزل 69قطعه 5ام الهيمان | [GEOGRAPHIC_DATA]" at bounding box center [551, 206] width 199 height 15
drag, startPoint x: 465, startPoint y: 206, endPoint x: 489, endPoint y: 203, distance: 24.1
click at [489, 203] on td "شارع 27 منزل 69قطعه 5ام الهيمان | [GEOGRAPHIC_DATA]" at bounding box center [551, 206] width 199 height 15
click at [391, 201] on td "[PERSON_NAME]" at bounding box center [367, 206] width 75 height 15
click at [220, 192] on span "ORDER" at bounding box center [219, 190] width 17 height 6
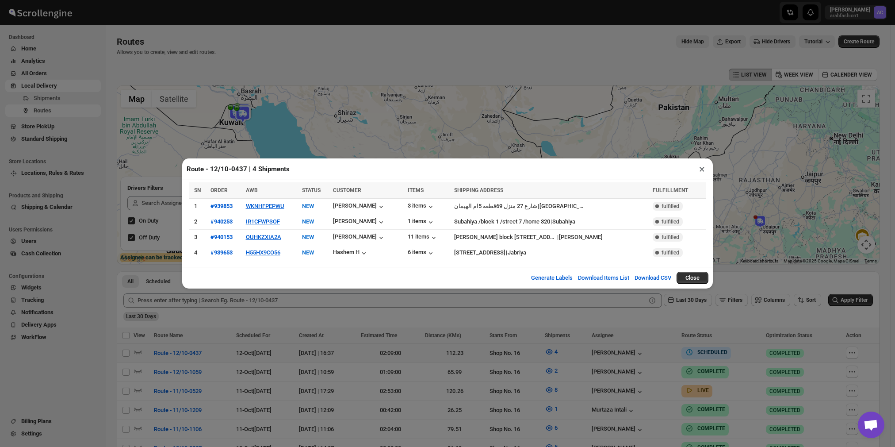
click at [263, 192] on div "AWB" at bounding box center [271, 190] width 51 height 9
click at [196, 188] on th "SN" at bounding box center [198, 190] width 19 height 16
click at [358, 192] on span "CUSTOMER" at bounding box center [347, 190] width 28 height 6
click at [321, 191] on span "STATUS" at bounding box center [311, 190] width 19 height 6
click at [694, 277] on button "Close" at bounding box center [693, 278] width 32 height 12
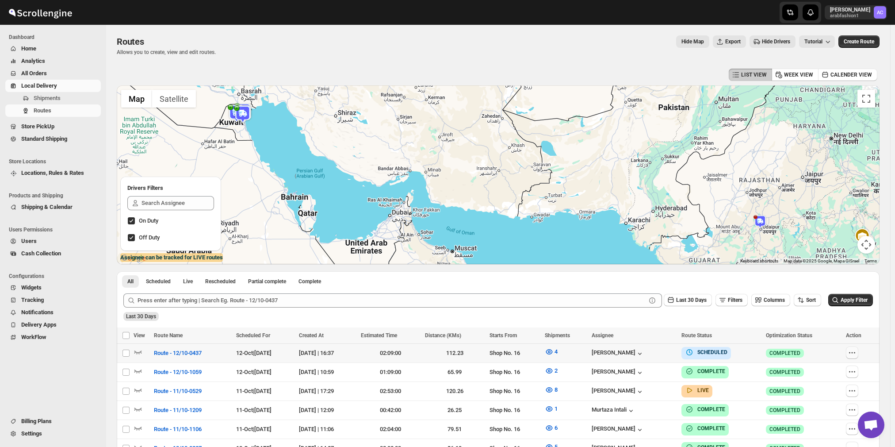
click at [857, 353] on icon "button" at bounding box center [852, 352] width 9 height 9
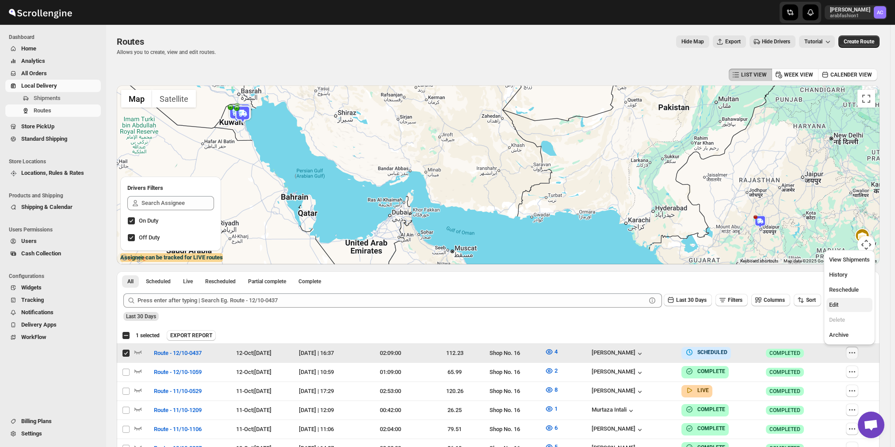
click at [851, 300] on button "Edit" at bounding box center [850, 305] width 46 height 14
checkbox input "false"
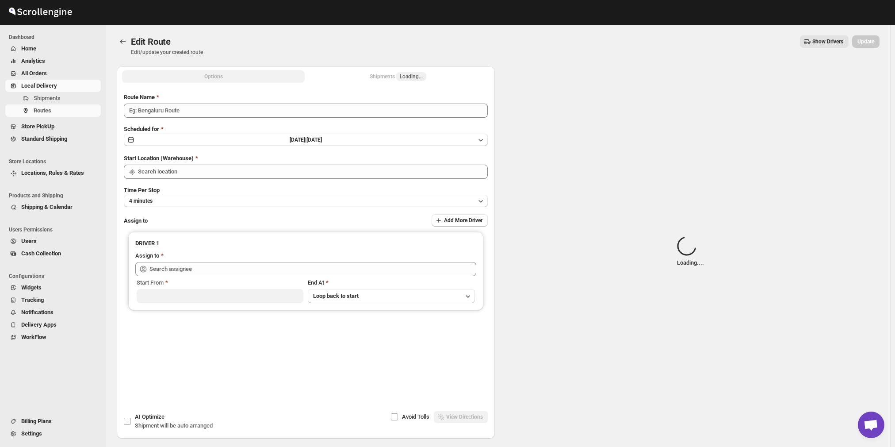
type input "Route - 12/10-0437"
type input "Shop No. 16"
type input "[PERSON_NAME] ([EMAIL_ADDRESS][DOMAIN_NAME])"
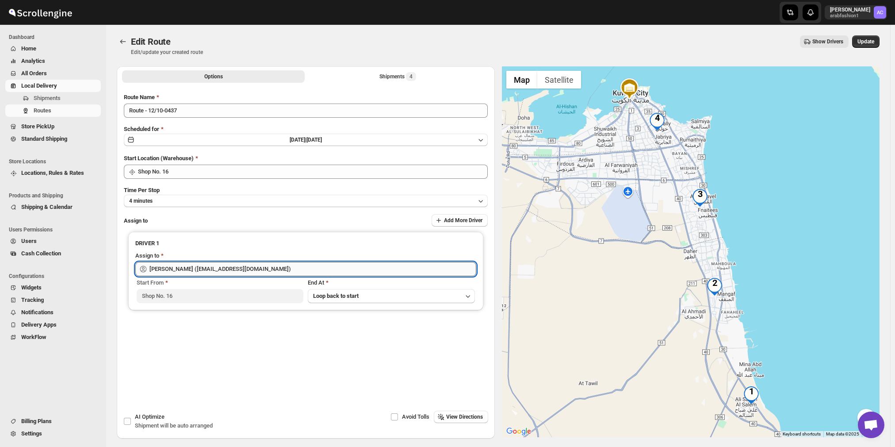
click at [399, 265] on input "[PERSON_NAME] ([EMAIL_ADDRESS][DOMAIN_NAME])" at bounding box center [313, 269] width 327 height 14
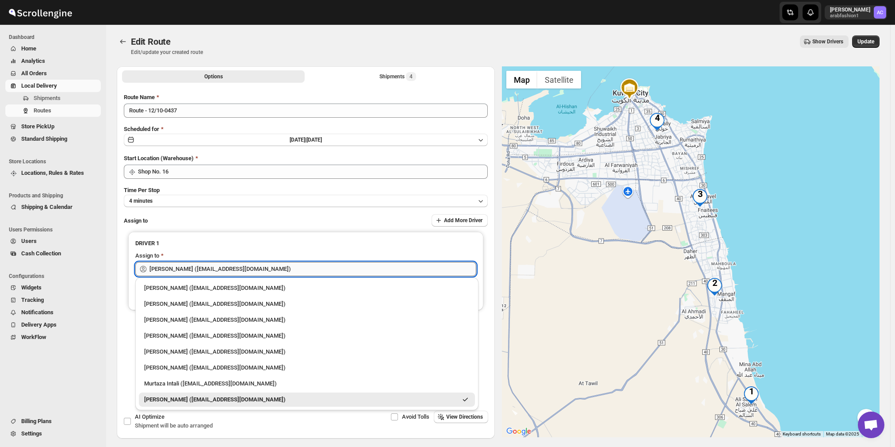
click at [399, 265] on input "[PERSON_NAME] ([EMAIL_ADDRESS][DOMAIN_NAME])" at bounding box center [313, 269] width 327 height 14
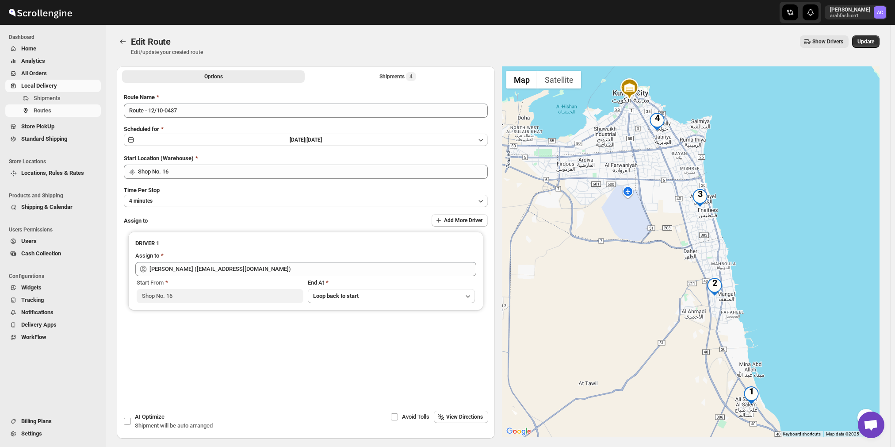
click at [702, 196] on img "3" at bounding box center [701, 198] width 18 height 18
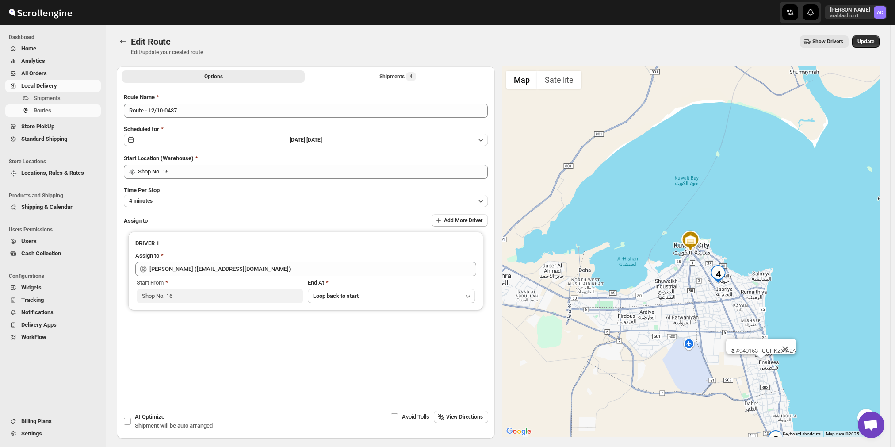
click at [724, 269] on img "4" at bounding box center [719, 274] width 18 height 18
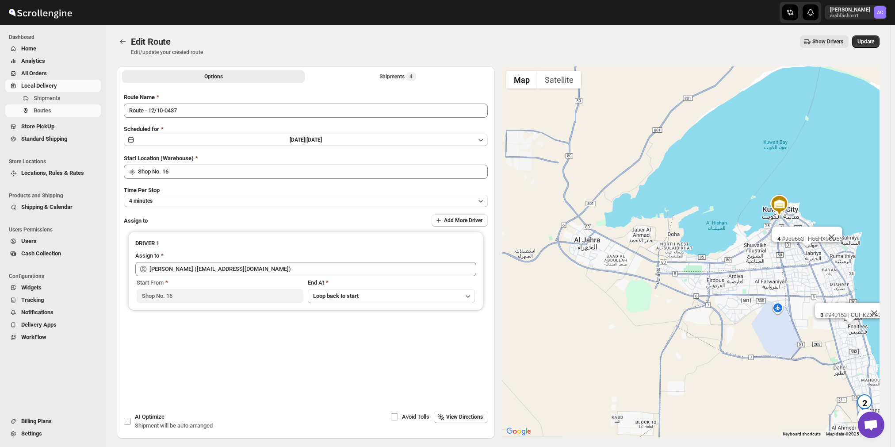
drag, startPoint x: 543, startPoint y: 308, endPoint x: 690, endPoint y: 242, distance: 161.6
click at [690, 242] on div "3 : #940153 | OUHKZXIA2A 4 : #939653 | H55HX9CO56" at bounding box center [691, 251] width 378 height 371
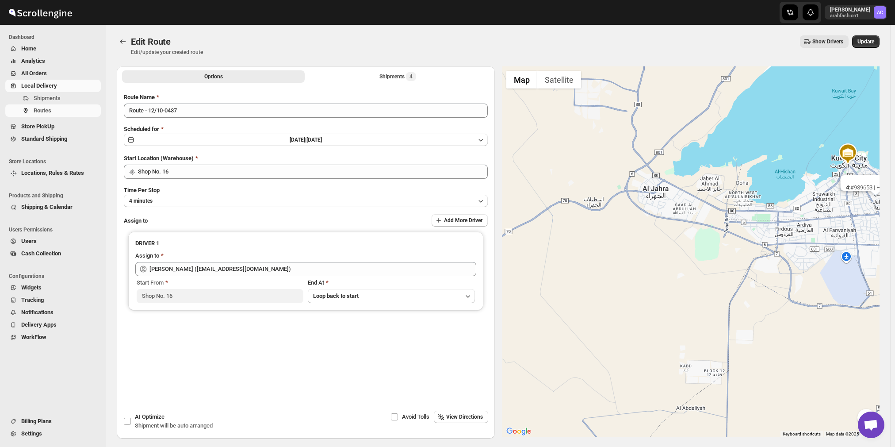
drag, startPoint x: 638, startPoint y: 262, endPoint x: 541, endPoint y: 227, distance: 102.7
click at [543, 234] on div "3 : #940153 | OUHKZXIA2A 4 : #939653 | H55HX9CO56" at bounding box center [691, 251] width 378 height 371
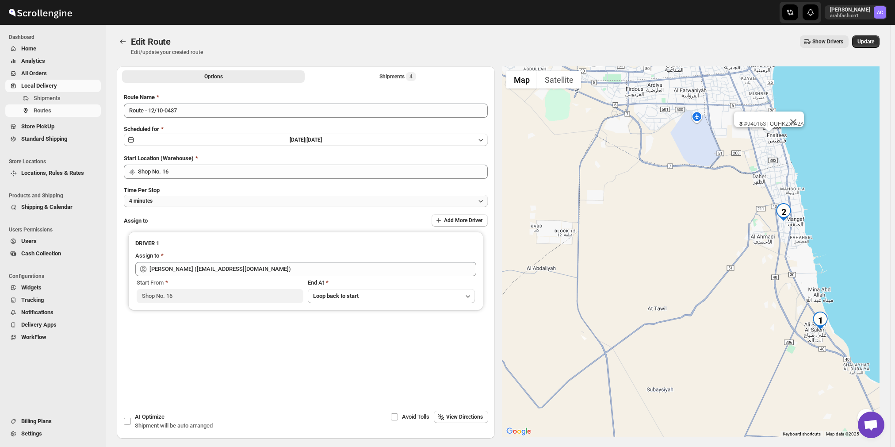
drag, startPoint x: 554, startPoint y: 243, endPoint x: 483, endPoint y: 201, distance: 82.7
click at [466, 185] on div "Options Shipments 4 More views Options Shipments 4 More views Submit Route Name…" at bounding box center [495, 248] width 770 height 379
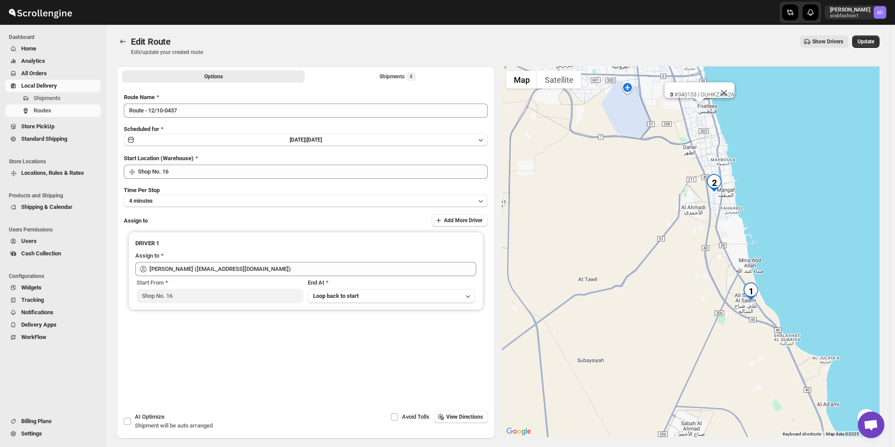
drag, startPoint x: 678, startPoint y: 275, endPoint x: 592, endPoint y: 227, distance: 98.2
click at [592, 228] on div "3 : #940153 | OUHKZXIA2A 4 : #939653 | H55HX9CO56" at bounding box center [691, 251] width 378 height 371
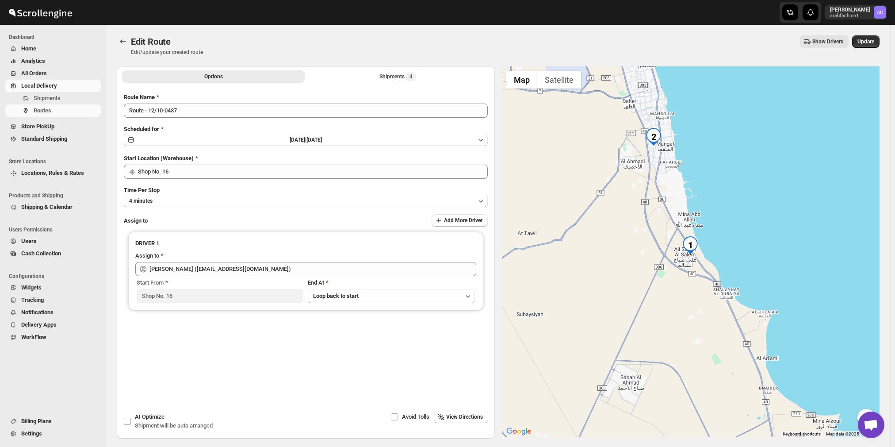
click at [697, 244] on img "1" at bounding box center [691, 245] width 18 height 18
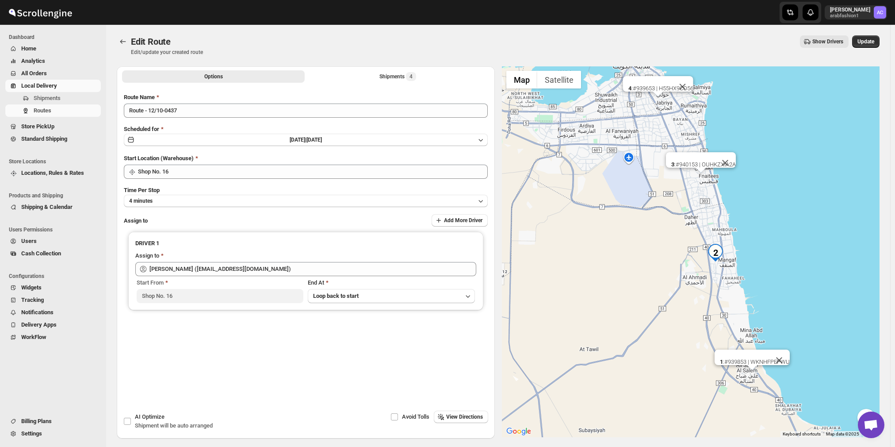
drag, startPoint x: 759, startPoint y: 381, endPoint x: 697, endPoint y: 338, distance: 75.1
click at [697, 338] on div "3 : #940153 | OUHKZXIA2A 4 : #939653 | H55HX9CO56 1 : #939853 | WKNHFPEPWU" at bounding box center [691, 251] width 378 height 371
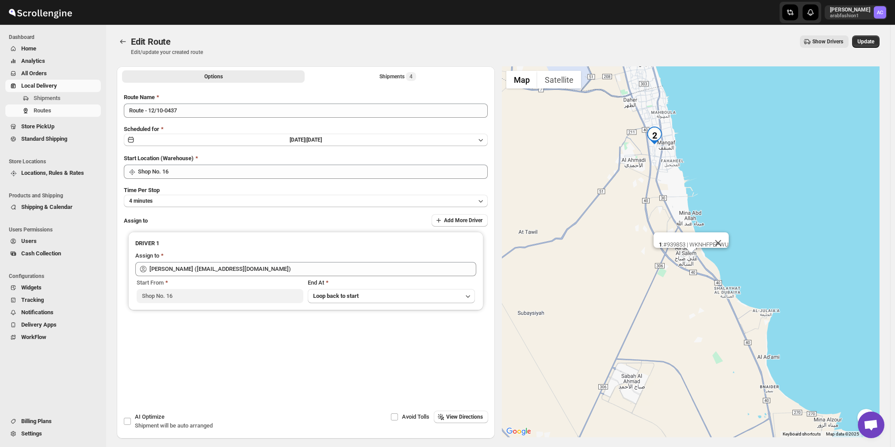
drag, startPoint x: 722, startPoint y: 379, endPoint x: 657, endPoint y: 223, distance: 169.5
click at [657, 224] on div "3 : #940153 | OUHKZXIA2A 4 : #939653 | H55HX9CO56 1 : #939853 | WKNHFPEPWU" at bounding box center [691, 251] width 378 height 371
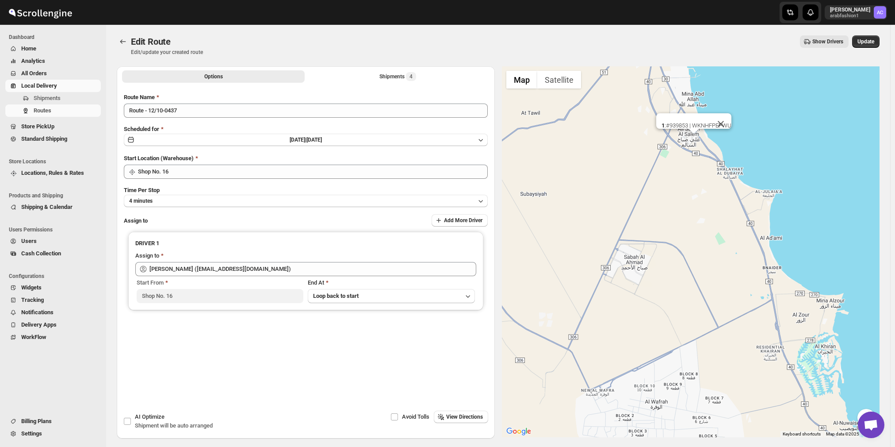
drag, startPoint x: 671, startPoint y: 271, endPoint x: 730, endPoint y: 201, distance: 91.4
click at [722, 206] on div "3 : #940153 | OUHKZXIA2A 4 : #939653 | H55HX9CO56 1 : #939853 | WKNHFPEPWU" at bounding box center [691, 251] width 378 height 371
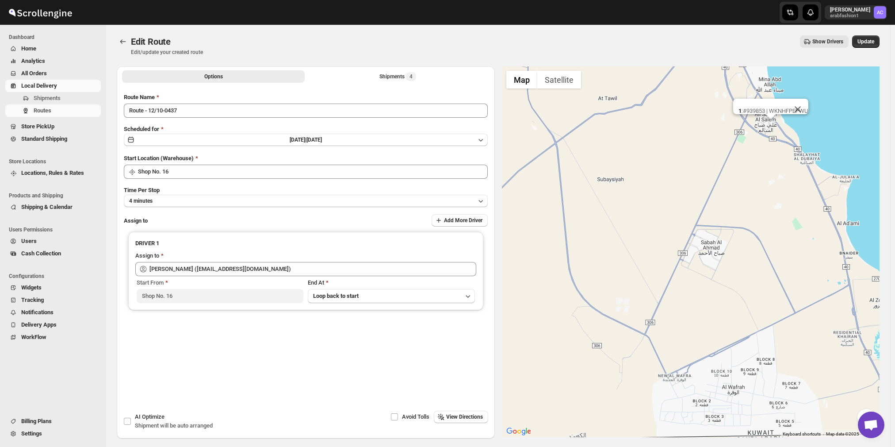
drag, startPoint x: 714, startPoint y: 214, endPoint x: 718, endPoint y: 265, distance: 50.6
click at [745, 261] on div "3 : #940153 | OUHKZXIA2A 4 : #939653 | H55HX9CO56 1 : #939853 | WKNHFPEPWU" at bounding box center [691, 251] width 378 height 371
click at [720, 266] on div "3 : #940153 | OUHKZXIA2A 4 : #939653 | H55HX9CO56 1 : #939853 | WKNHFPEPWU" at bounding box center [691, 251] width 378 height 371
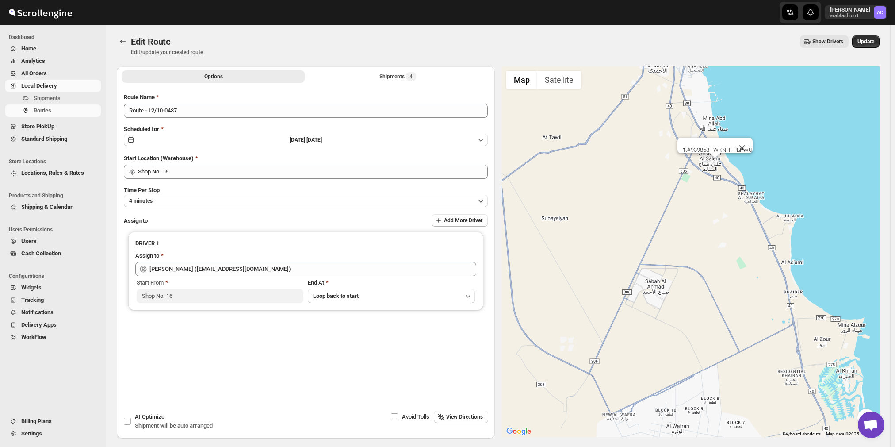
drag, startPoint x: 718, startPoint y: 249, endPoint x: 676, endPoint y: 291, distance: 59.4
click at [676, 291] on div "3 : #940153 | OUHKZXIA2A 4 : #939653 | H55HX9CO56 1 : #939853 | WKNHFPEPWU" at bounding box center [691, 251] width 378 height 371
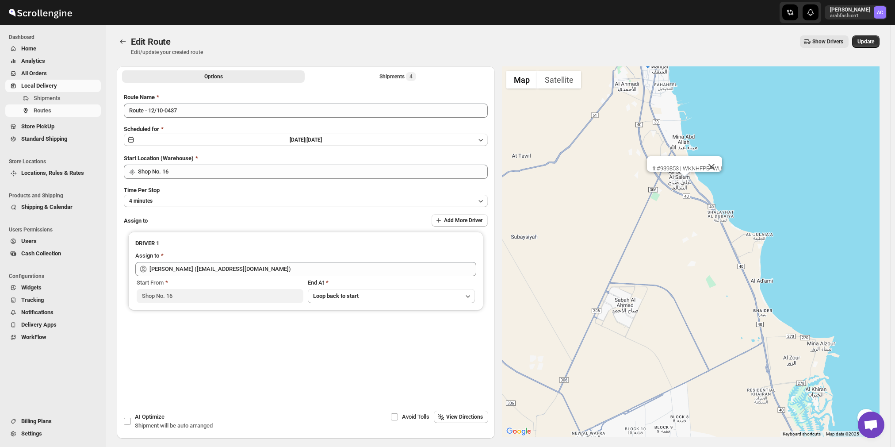
drag, startPoint x: 692, startPoint y: 220, endPoint x: 638, endPoint y: 257, distance: 65.5
click at [639, 256] on div "3 : #940153 | OUHKZXIA2A 4 : #939653 | H55HX9CO56 1 : #939853 | WKNHFPEPWU" at bounding box center [691, 251] width 378 height 371
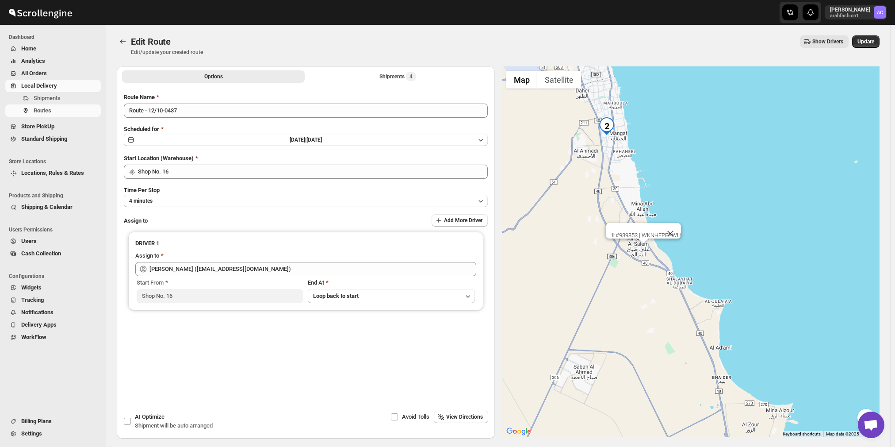
drag, startPoint x: 652, startPoint y: 236, endPoint x: 645, endPoint y: 283, distance: 47.4
click at [647, 279] on div "3 : #940153 | OUHKZXIA2A 4 : #939653 | H55HX9CO56 1 : #939853 | WKNHFPEPWU" at bounding box center [691, 251] width 378 height 371
click at [679, 227] on button "Close" at bounding box center [669, 235] width 21 height 21
click at [645, 234] on img "1" at bounding box center [643, 236] width 18 height 18
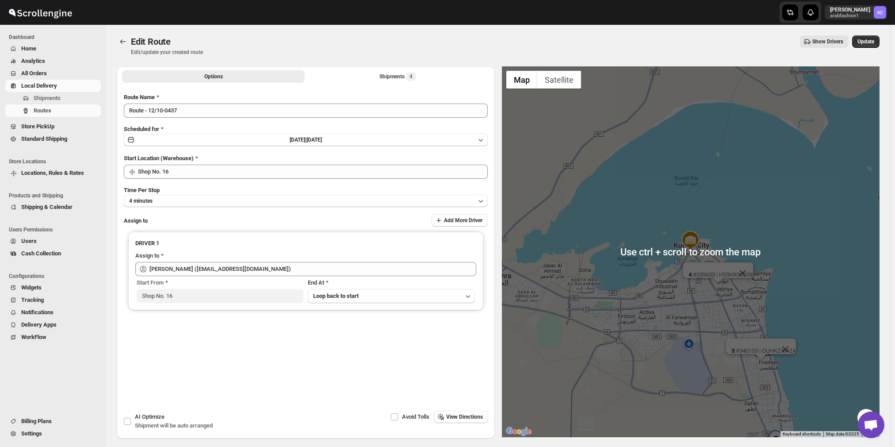
scroll to position [35, 0]
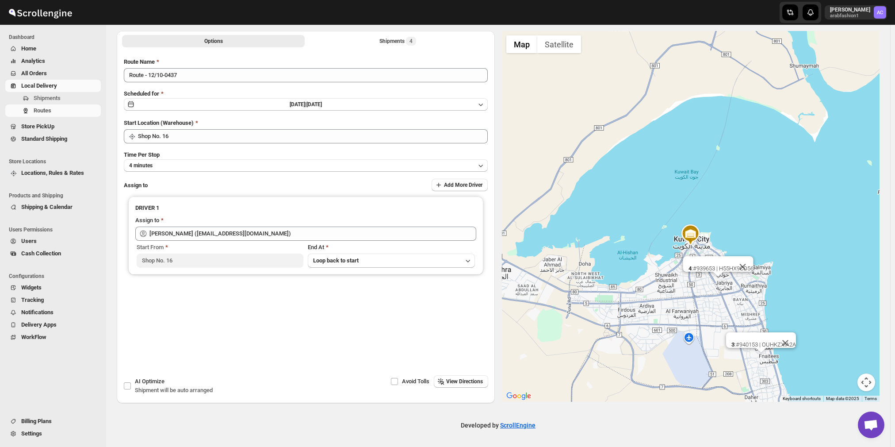
drag, startPoint x: 664, startPoint y: 309, endPoint x: 660, endPoint y: 323, distance: 13.7
click at [662, 335] on div "3 : #940153 | OUHKZXIA2A 4 : #939653 | H55HX9CO56" at bounding box center [691, 216] width 378 height 371
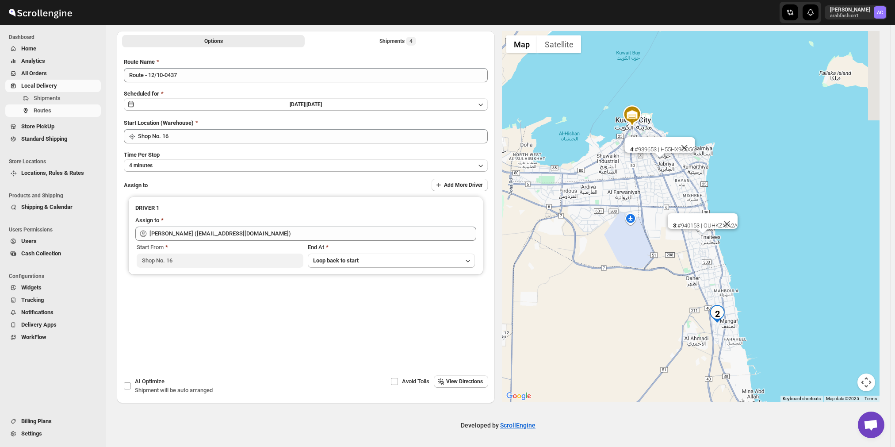
drag, startPoint x: 662, startPoint y: 320, endPoint x: 593, endPoint y: 179, distance: 157.1
click at [593, 179] on div "3 : #940153 | OUHKZXIA2A 4 : #939653 | H55HX9CO56" at bounding box center [691, 216] width 378 height 371
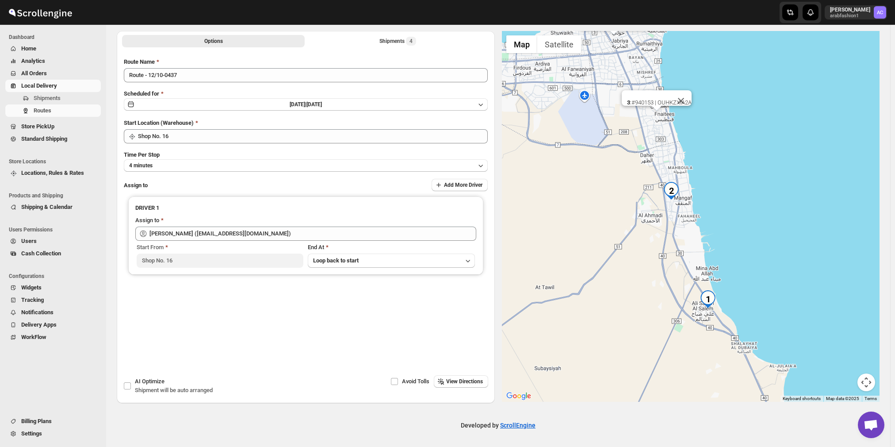
drag, startPoint x: 649, startPoint y: 268, endPoint x: 642, endPoint y: 257, distance: 12.5
click at [642, 257] on div "3 : #940153 | OUHKZXIA2A 4 : #939653 | H55HX9CO56" at bounding box center [691, 216] width 378 height 371
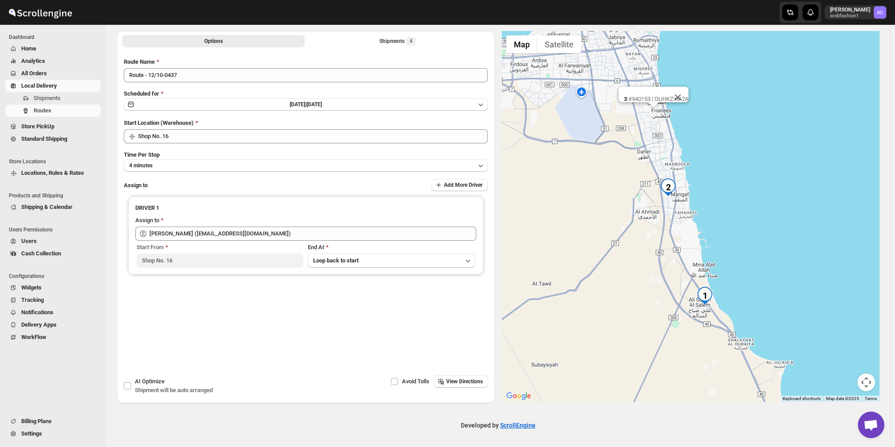
click at [706, 291] on img "1" at bounding box center [705, 296] width 18 height 18
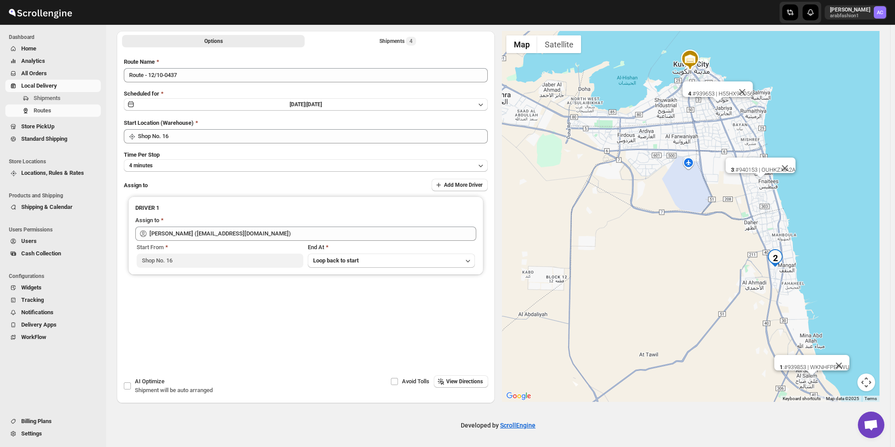
drag, startPoint x: 795, startPoint y: 356, endPoint x: 808, endPoint y: 358, distance: 13.0
click at [807, 357] on div "1 : #939853 | WKNHFPEPWU" at bounding box center [812, 362] width 75 height 15
click at [846, 355] on button "Close" at bounding box center [839, 365] width 21 height 21
click at [814, 365] on img "1" at bounding box center [812, 366] width 18 height 18
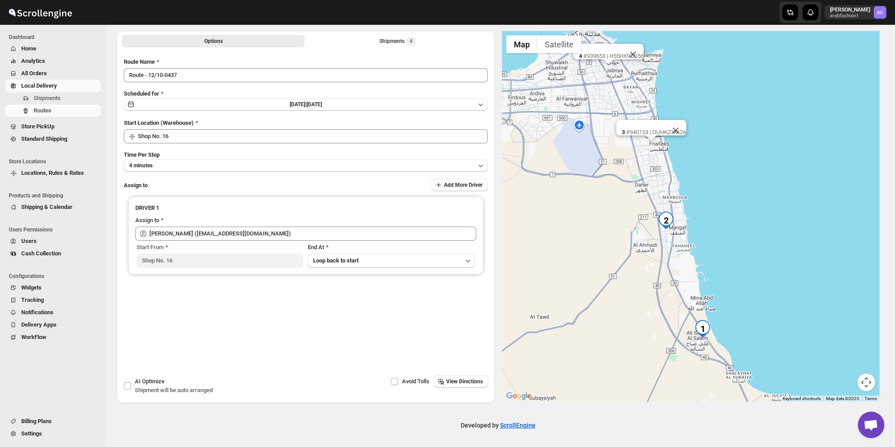
drag, startPoint x: 786, startPoint y: 339, endPoint x: 663, endPoint y: 168, distance: 210.8
click at [664, 144] on div "3 : #940153 | OUHKZXIA2A 4 : #939653 | H55HX9CO56" at bounding box center [691, 216] width 378 height 371
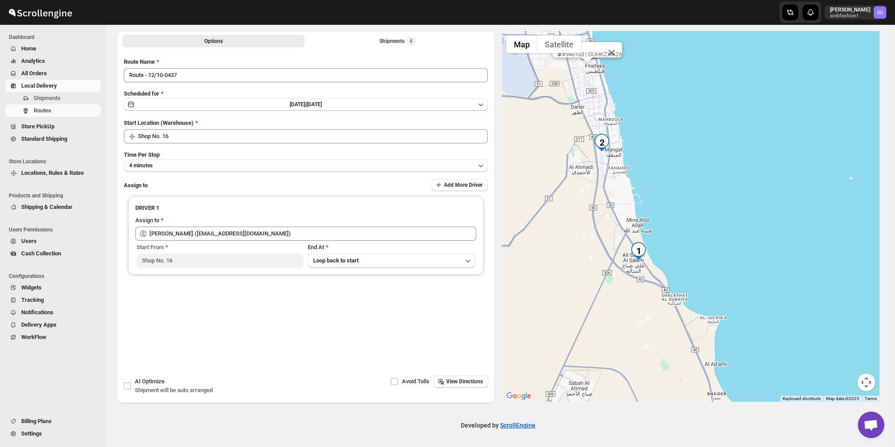
click at [645, 250] on img "1" at bounding box center [639, 251] width 18 height 18
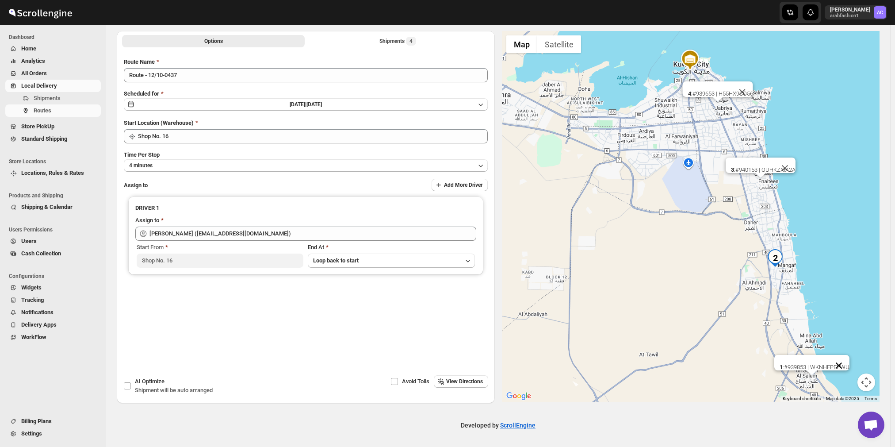
click at [850, 355] on button "Close" at bounding box center [839, 365] width 21 height 21
drag, startPoint x: 819, startPoint y: 364, endPoint x: 815, endPoint y: 359, distance: 6.9
click at [819, 364] on img "1" at bounding box center [812, 366] width 18 height 18
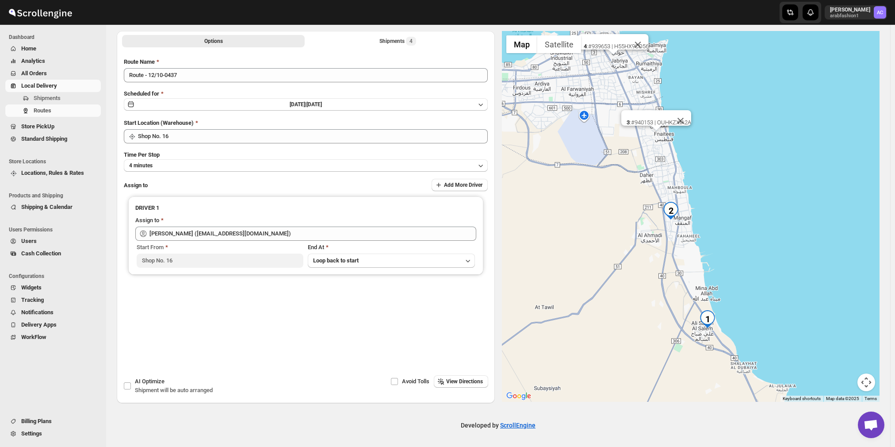
drag, startPoint x: 789, startPoint y: 352, endPoint x: 681, endPoint y: 148, distance: 230.6
click at [681, 150] on div "3 : #940153 | OUHKZXIA2A 4 : #939653 | H55HX9CO56" at bounding box center [691, 216] width 378 height 371
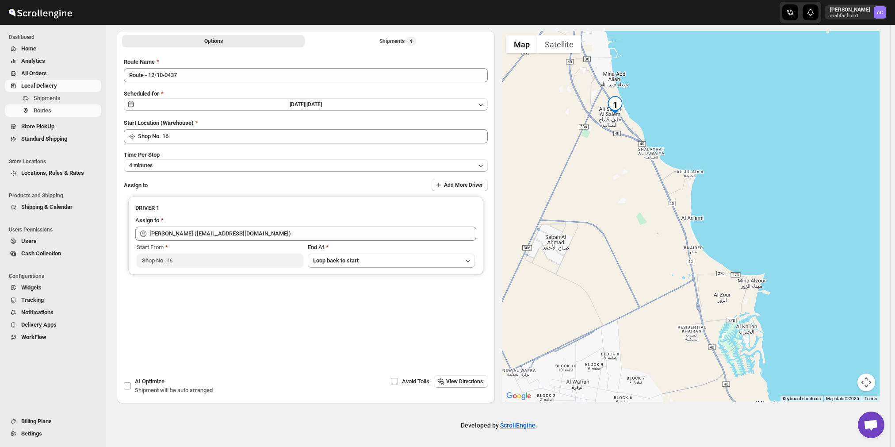
click at [616, 100] on img "1" at bounding box center [616, 105] width 18 height 18
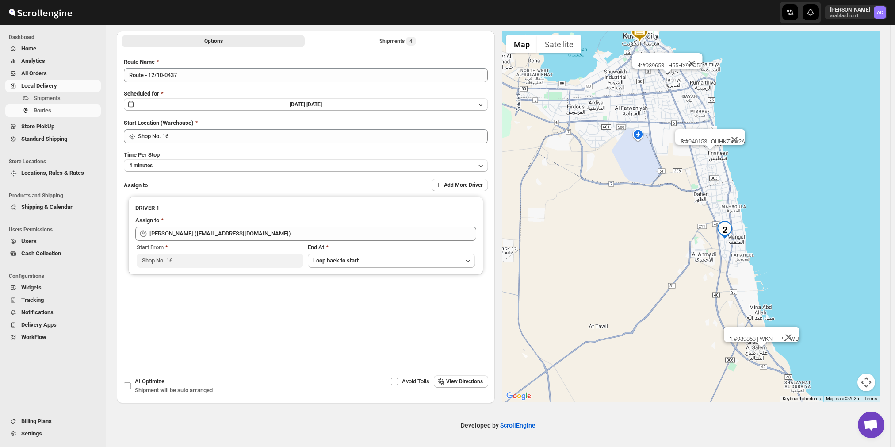
drag, startPoint x: 797, startPoint y: 332, endPoint x: 689, endPoint y: 255, distance: 132.2
click at [690, 257] on div "3 : #940153 | OUHKZXIA2A 4 : #939653 | H55HX9CO56 1 : #939853 | WKNHFPEPWU" at bounding box center [691, 216] width 378 height 371
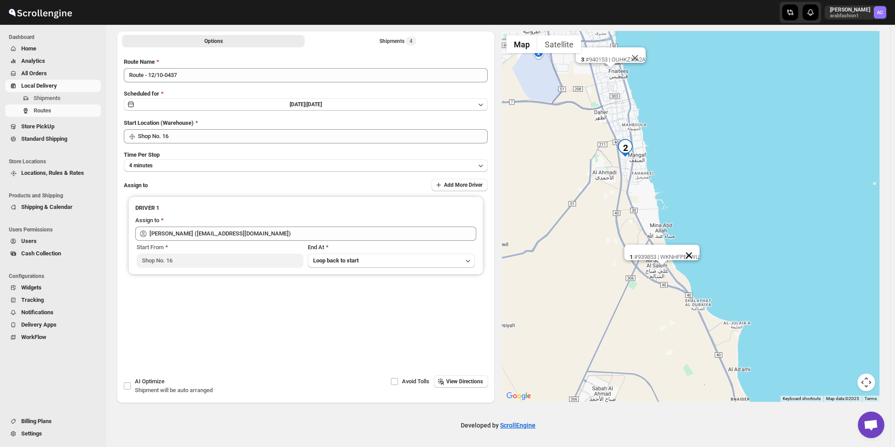
click at [697, 246] on button "Close" at bounding box center [689, 255] width 21 height 21
click at [391, 37] on div "Shipments 4" at bounding box center [398, 41] width 37 height 9
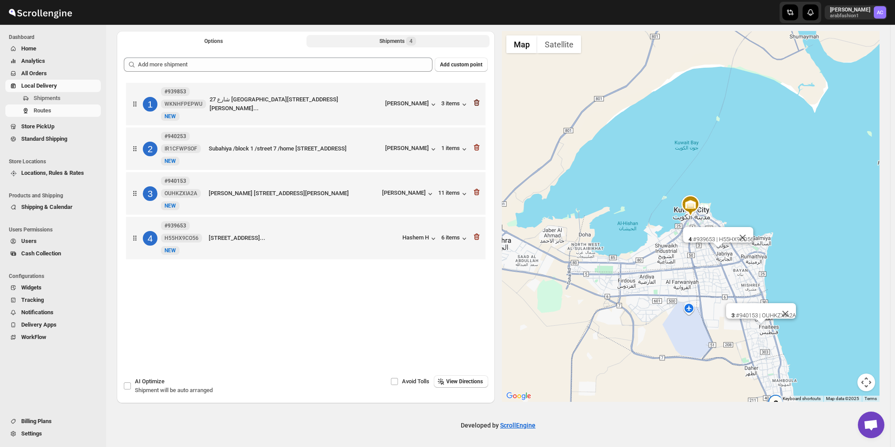
click at [480, 105] on icon "button" at bounding box center [477, 103] width 6 height 7
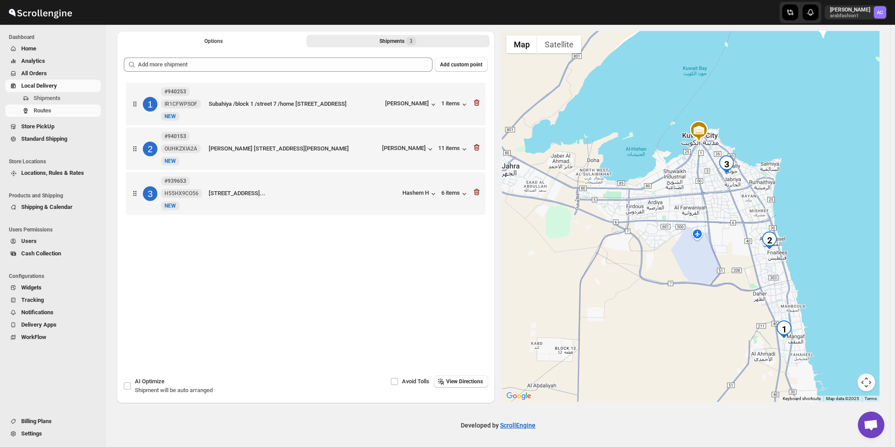
drag, startPoint x: 540, startPoint y: 184, endPoint x: 614, endPoint y: 222, distance: 83.3
click at [614, 223] on div at bounding box center [691, 216] width 378 height 371
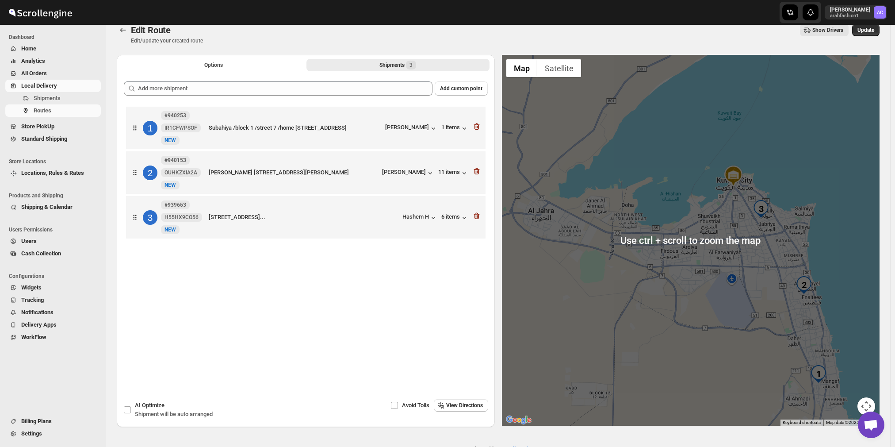
scroll to position [0, 0]
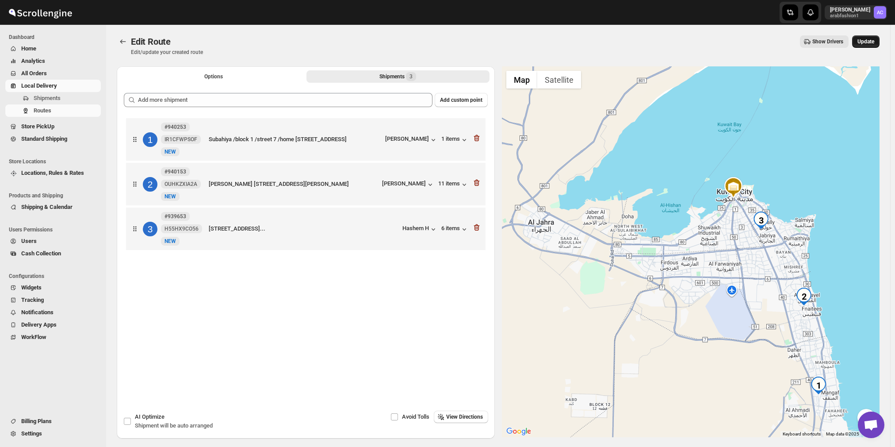
click at [872, 40] on span "Update" at bounding box center [866, 41] width 17 height 7
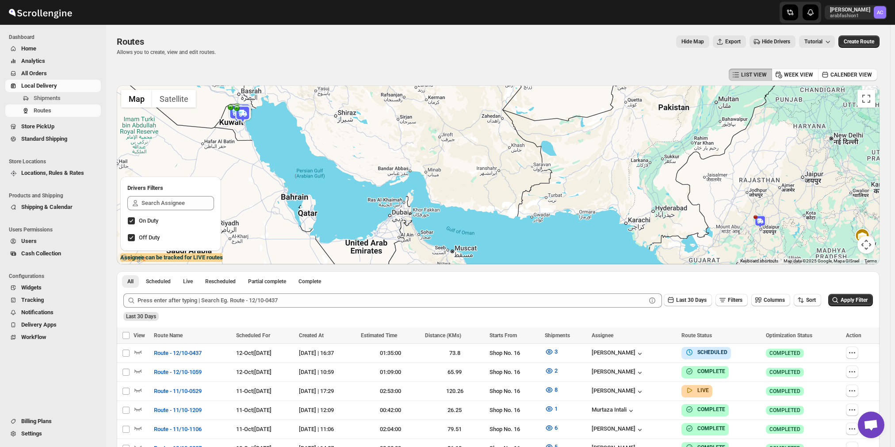
drag, startPoint x: 574, startPoint y: 354, endPoint x: 575, endPoint y: 292, distance: 61.5
click at [575, 292] on div "All Scheduled Live Rescheduled Partial complete Complete More views All Schedul…" at bounding box center [498, 413] width 763 height 285
click at [575, 292] on div "Last 30 Days Filters Columns Sort Apply Filter" at bounding box center [494, 296] width 757 height 21
click at [554, 351] on icon "button" at bounding box center [549, 351] width 9 height 9
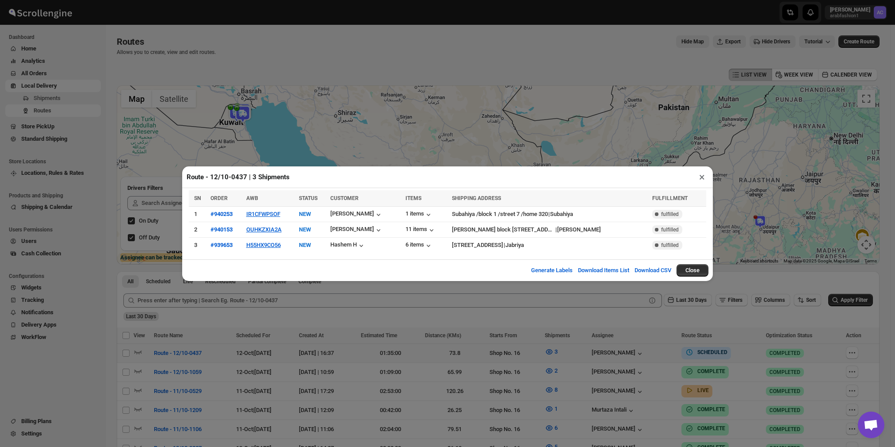
click at [576, 350] on div "Route - 12/10-0437 | 3 Shipments × SN ORDER AWB STATUS CUSTOMER ITEMS SHIPPING …" at bounding box center [447, 223] width 895 height 447
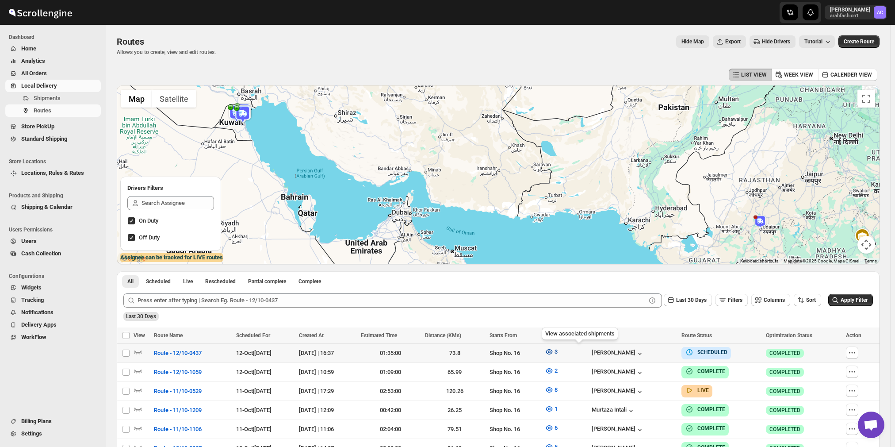
click at [554, 349] on icon "button" at bounding box center [549, 351] width 9 height 9
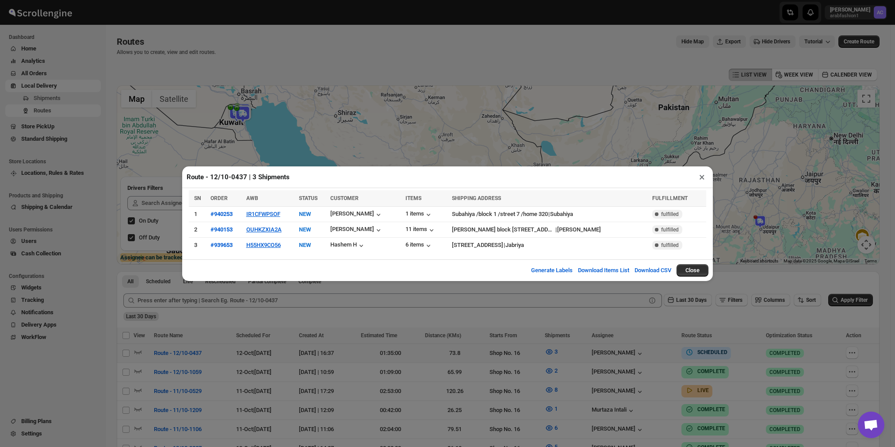
click at [576, 349] on div "Route - 12/10-0437 | 3 Shipments × SN ORDER AWB STATUS CUSTOMER ITEMS SHIPPING …" at bounding box center [447, 223] width 895 height 447
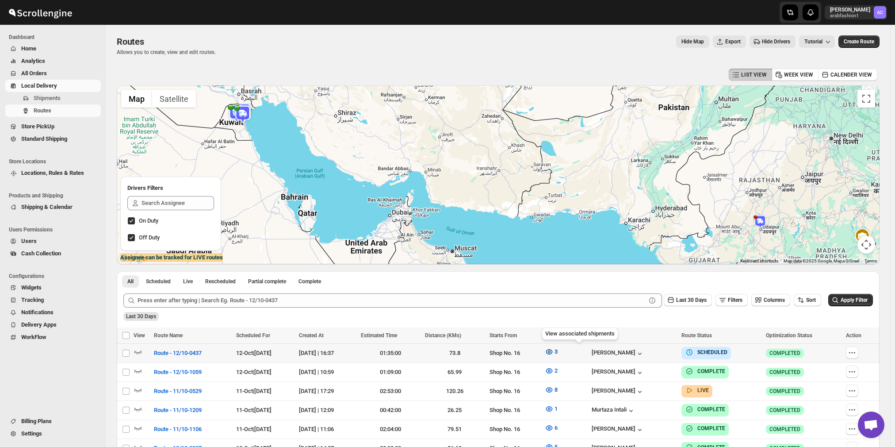
click at [554, 352] on icon "button" at bounding box center [549, 351] width 9 height 9
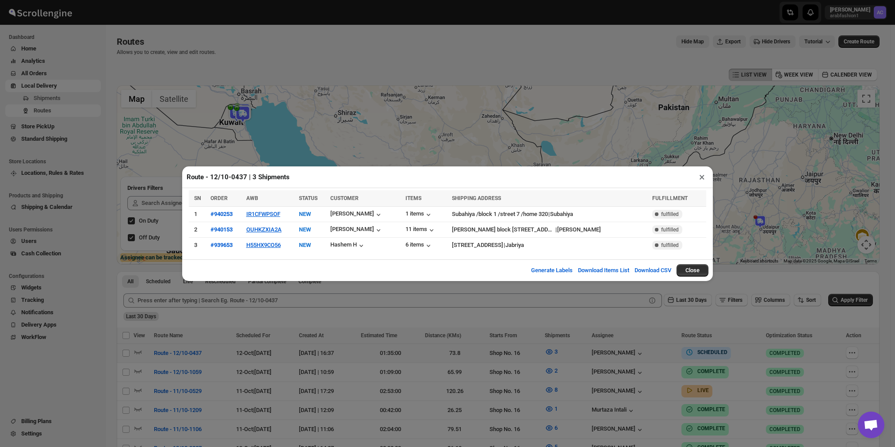
click at [578, 352] on div "Route - 12/10-0437 | 3 Shipments × SN ORDER AWB STATUS CUSTOMER ITEMS SHIPPING …" at bounding box center [447, 223] width 895 height 447
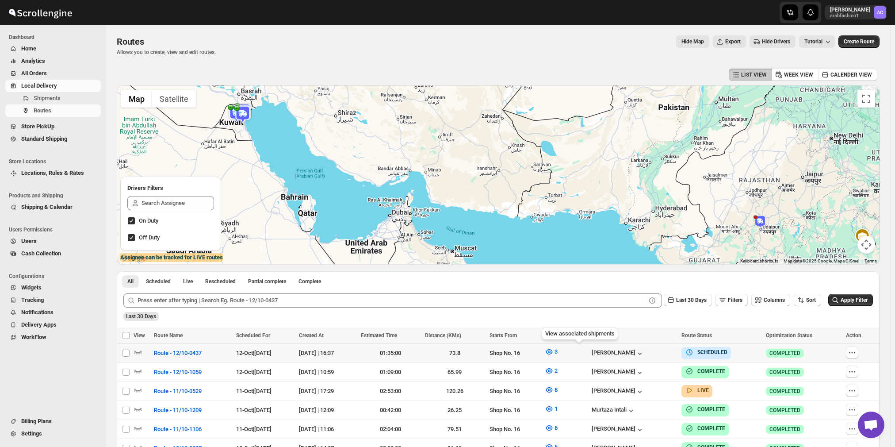
click at [551, 352] on icon "button" at bounding box center [549, 351] width 3 height 3
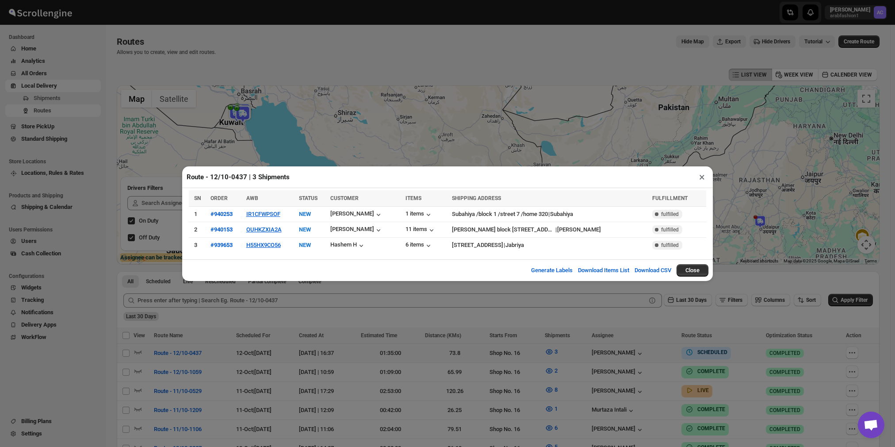
click at [703, 176] on button "×" at bounding box center [702, 177] width 13 height 12
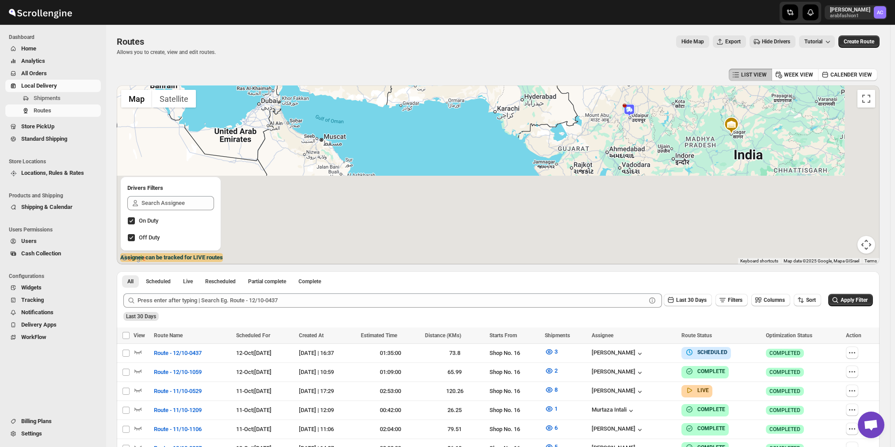
drag, startPoint x: 668, startPoint y: 230, endPoint x: 544, endPoint y: 108, distance: 173.6
click at [534, 112] on div at bounding box center [498, 174] width 763 height 179
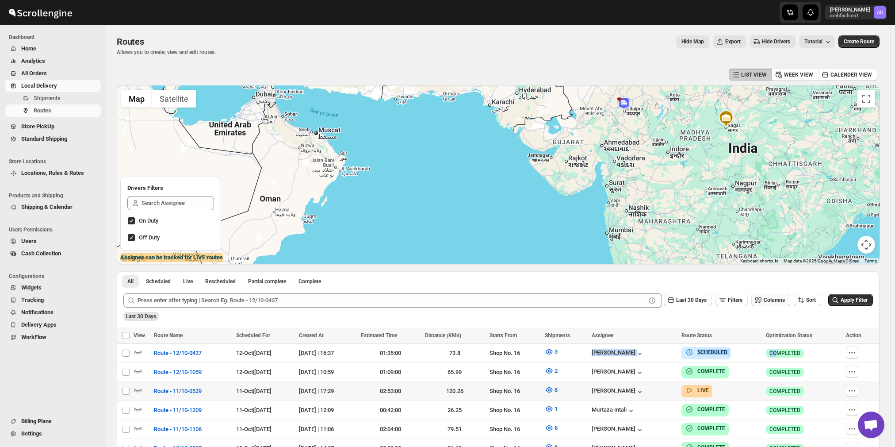
drag, startPoint x: 579, startPoint y: 361, endPoint x: 768, endPoint y: 298, distance: 199.5
click at [772, 304] on div "All Scheduled Live Rescheduled Partial complete Complete More views All Schedul…" at bounding box center [498, 413] width 763 height 285
